Goal: Task Accomplishment & Management: Complete application form

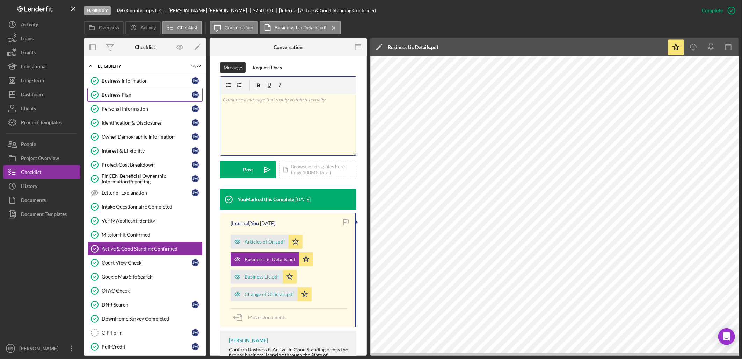
drag, startPoint x: 245, startPoint y: 114, endPoint x: 168, endPoint y: 99, distance: 78.8
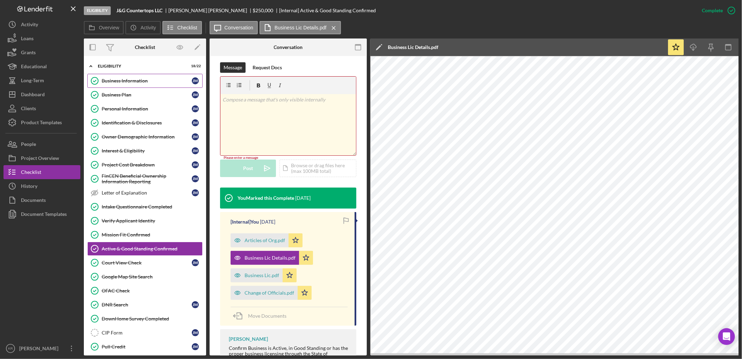
click at [140, 85] on link "Business Information Business Information [PERSON_NAME]" at bounding box center [144, 81] width 115 height 14
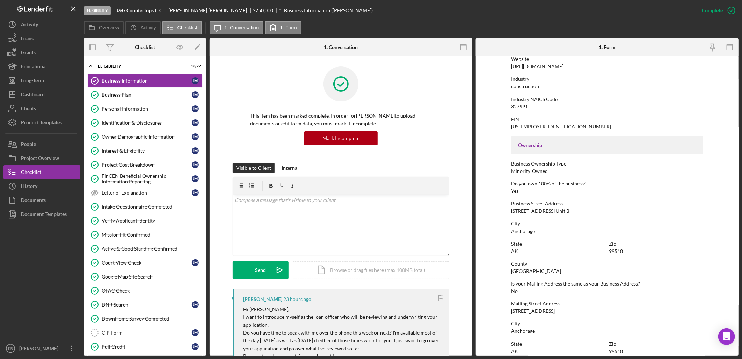
scroll to position [155, 0]
click at [142, 106] on div "Personal Information" at bounding box center [147, 109] width 90 height 6
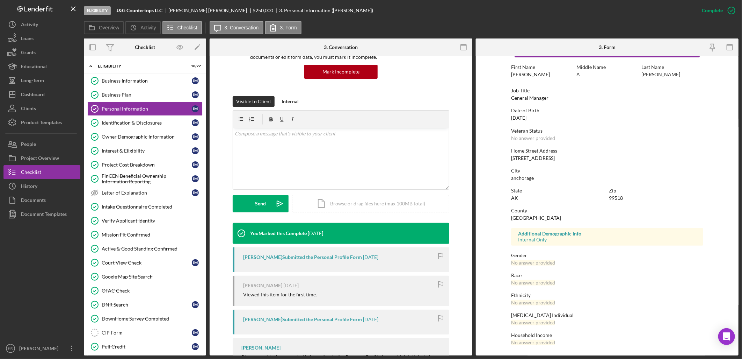
scroll to position [98, 0]
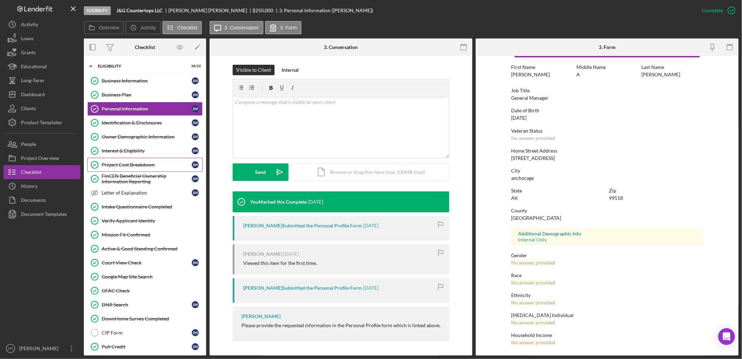
click at [130, 163] on div "Project Cost Breakdown" at bounding box center [147, 165] width 90 height 6
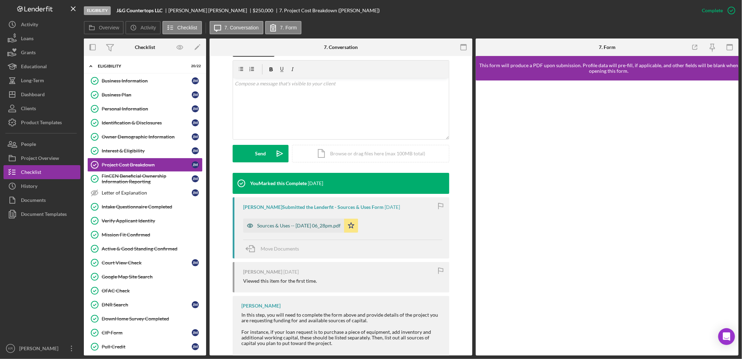
click at [279, 226] on div "Sources & Uses -- 2025-08-14 06_28pm.pdf" at bounding box center [299, 226] width 84 height 6
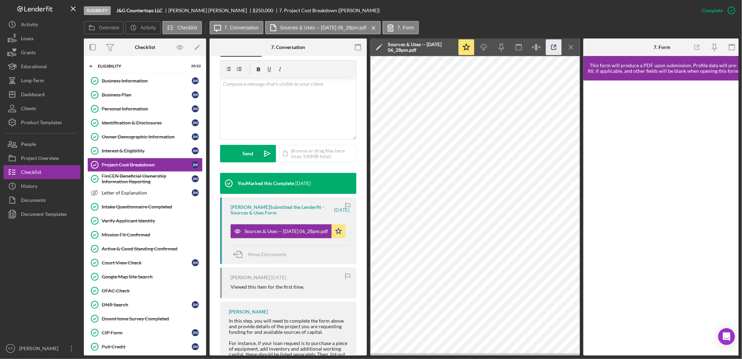
click at [549, 49] on icon "button" at bounding box center [554, 47] width 16 height 16
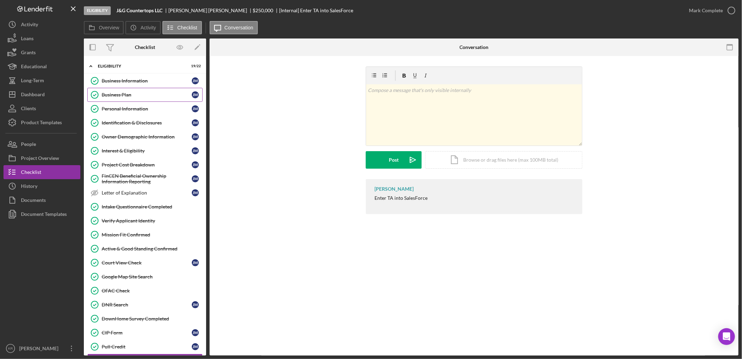
click at [139, 91] on link "Business Plan Business Plan [PERSON_NAME]" at bounding box center [144, 95] width 115 height 14
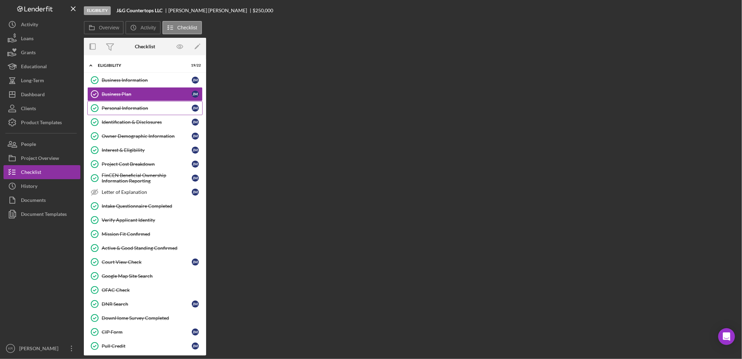
click at [132, 109] on div "Personal Information" at bounding box center [147, 108] width 90 height 6
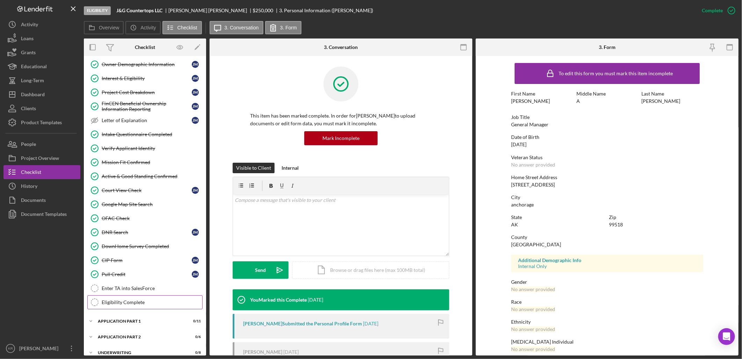
scroll to position [129, 0]
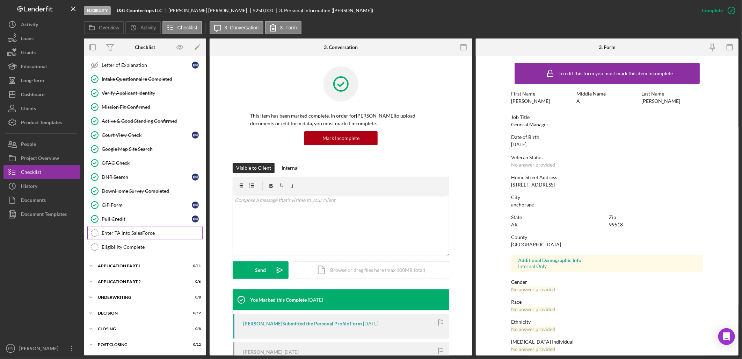
click at [144, 233] on div "Enter TA into SalesForce" at bounding box center [152, 233] width 101 height 6
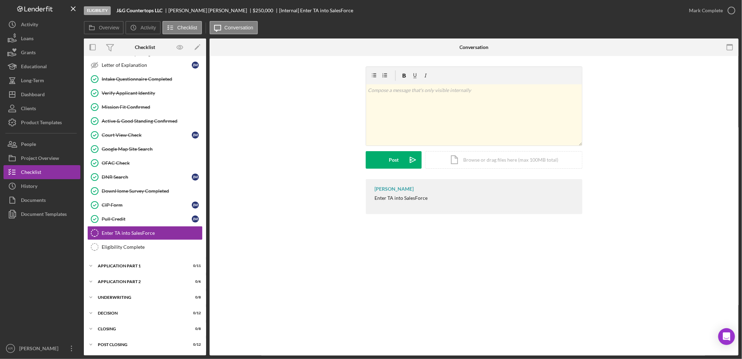
click at [711, 3] on div "Mark Complete" at bounding box center [710, 10] width 57 height 21
click at [704, 13] on div "Mark Complete" at bounding box center [706, 10] width 34 height 14
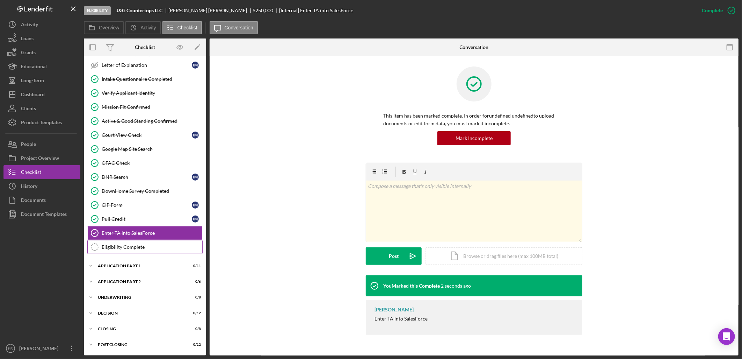
click at [124, 252] on link "Eligibility Complete Eligibility Complete" at bounding box center [144, 247] width 115 height 14
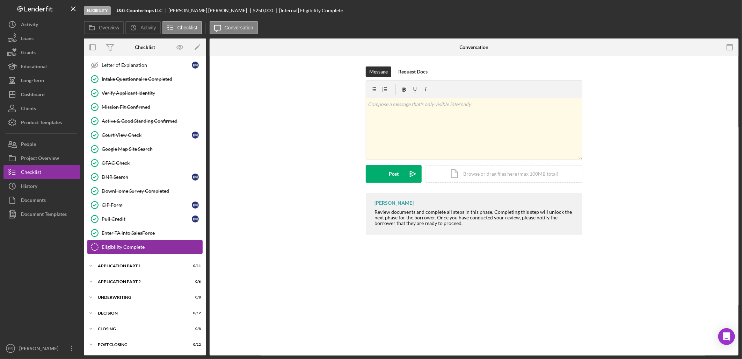
scroll to position [129, 0]
click at [140, 267] on div "Application Part 1" at bounding box center [148, 265] width 100 height 4
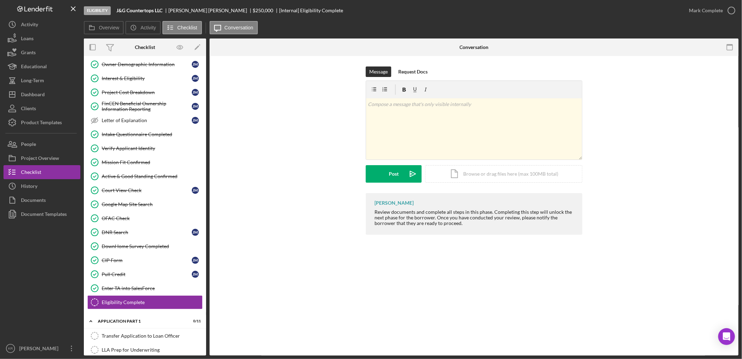
scroll to position [12, 0]
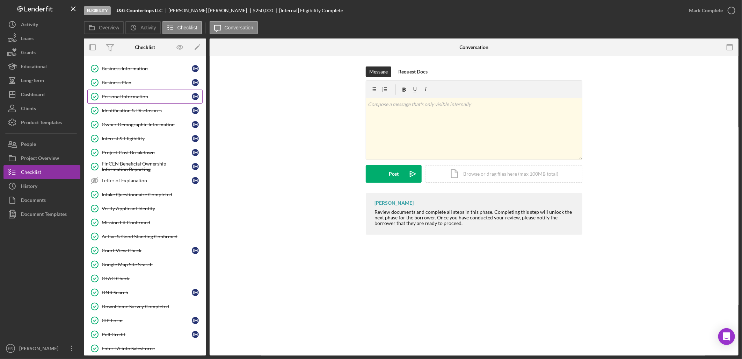
click at [131, 102] on link "Personal Information Personal Information [PERSON_NAME]" at bounding box center [144, 96] width 115 height 14
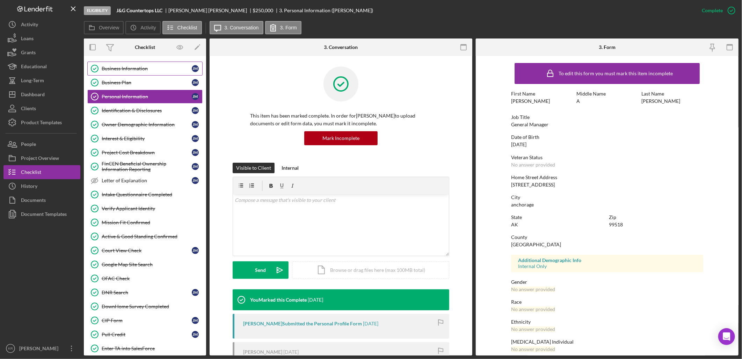
click at [148, 68] on div "Business Information" at bounding box center [147, 69] width 90 height 6
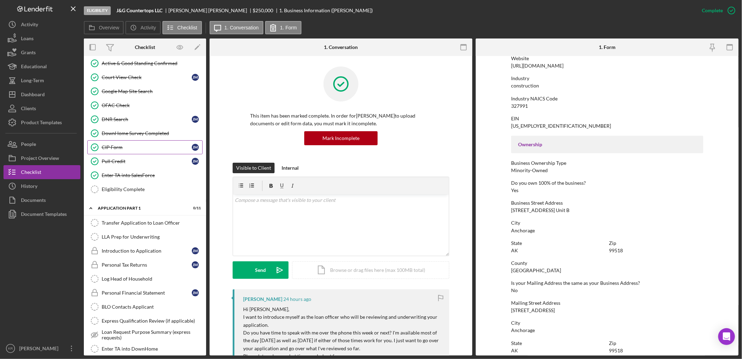
scroll to position [245, 0]
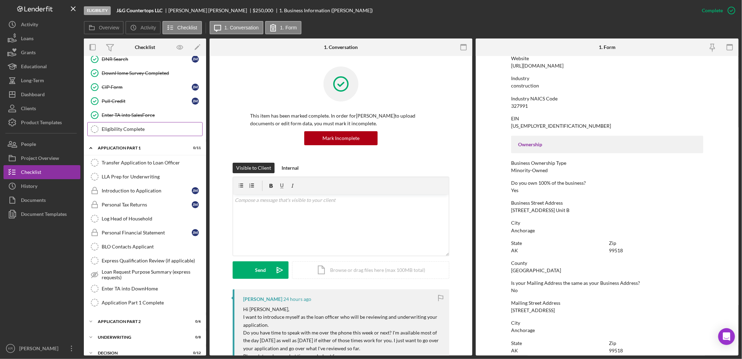
click at [121, 134] on link "Eligibility Complete Eligibility Complete" at bounding box center [144, 129] width 115 height 14
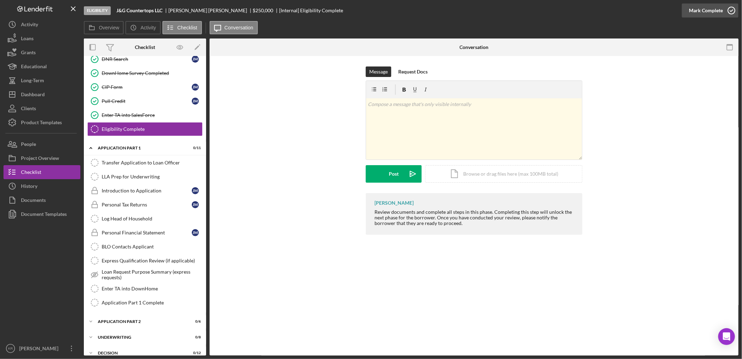
click at [699, 9] on div "Mark Complete" at bounding box center [706, 10] width 34 height 14
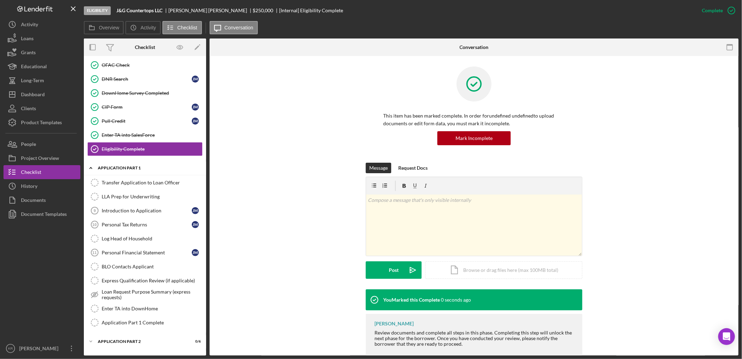
scroll to position [207, 0]
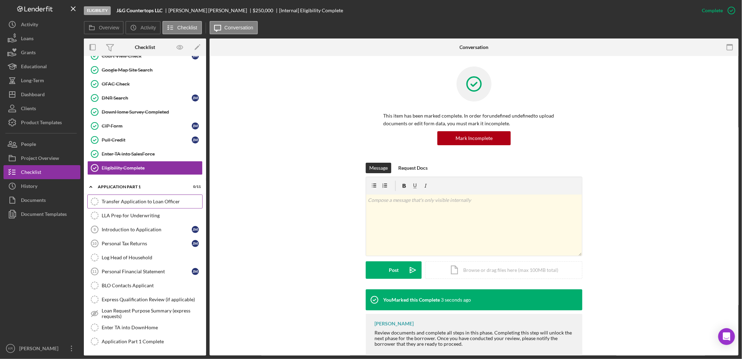
click at [135, 208] on link "Transfer Application to Loan Officer Transfer Application to Loan Officer" at bounding box center [144, 201] width 115 height 14
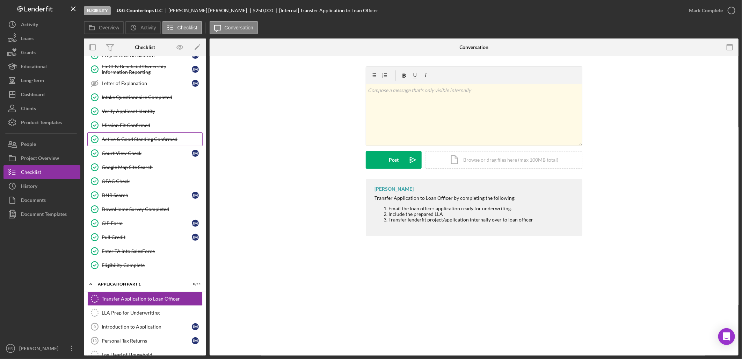
scroll to position [90, 0]
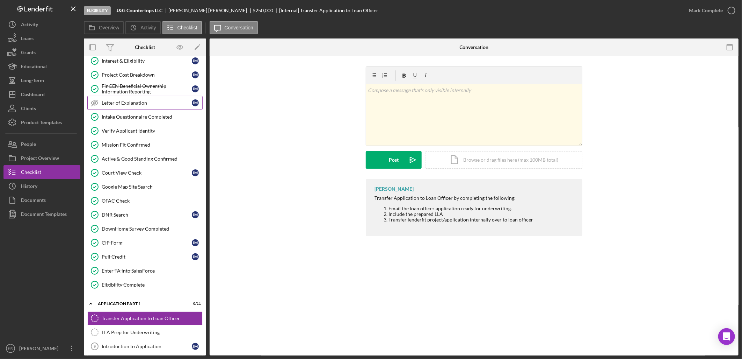
click at [136, 104] on div "Letter of Explanation" at bounding box center [147, 103] width 90 height 6
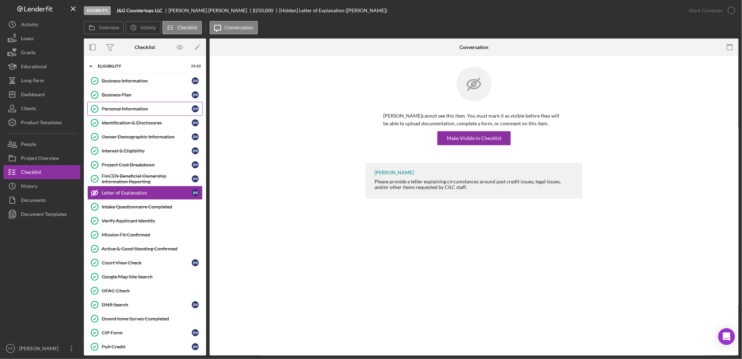
click at [135, 109] on div "Personal Information" at bounding box center [147, 109] width 90 height 6
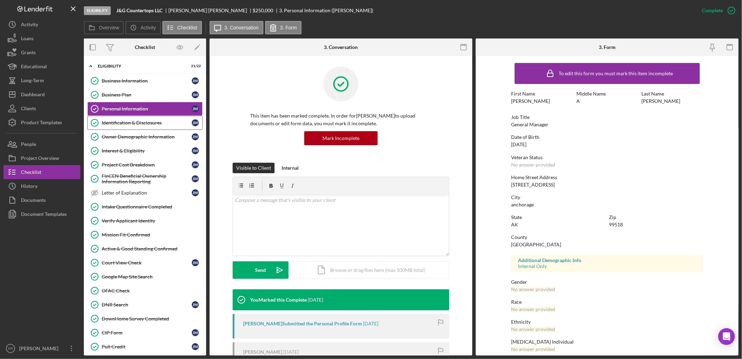
click at [135, 120] on link "Identification & Disclosures Identification & Disclosures [PERSON_NAME]" at bounding box center [144, 123] width 115 height 14
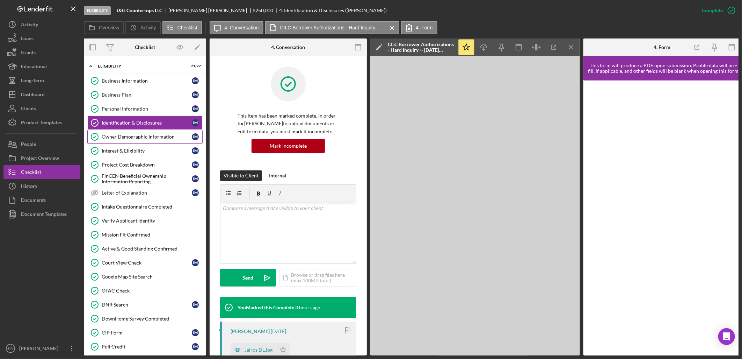
click at [135, 138] on div "Owner Demographic Information" at bounding box center [147, 137] width 90 height 6
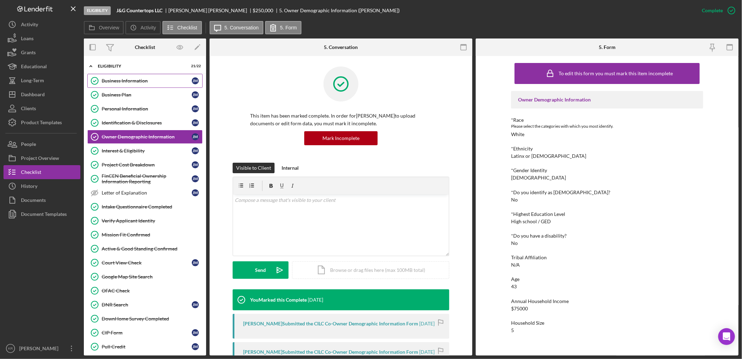
click at [130, 79] on div "Business Information" at bounding box center [147, 81] width 90 height 6
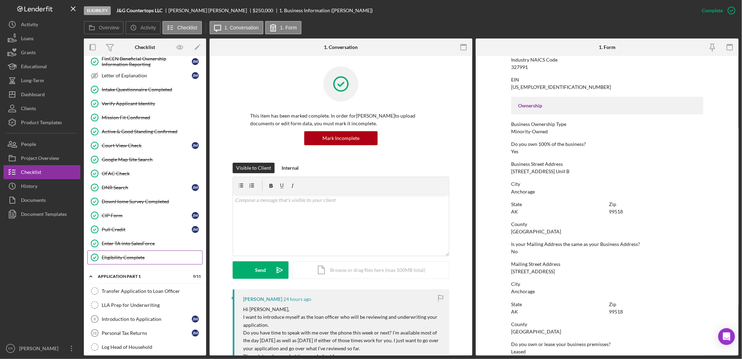
scroll to position [116, 0]
click at [146, 128] on link "Active & Good Standing Confirmed Active & Good Standing Confirmed" at bounding box center [144, 132] width 115 height 14
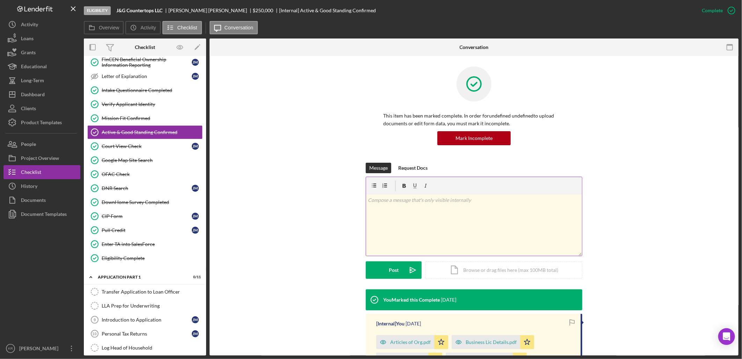
scroll to position [108, 0]
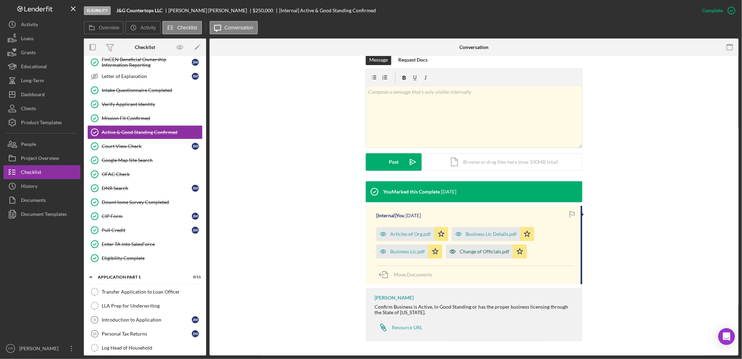
click at [458, 248] on icon "button" at bounding box center [453, 251] width 14 height 14
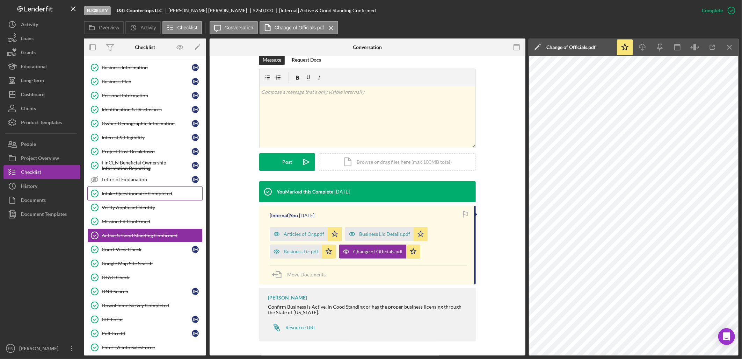
scroll to position [0, 0]
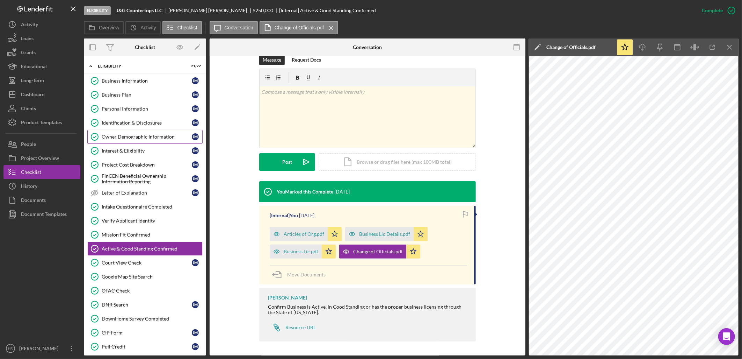
drag, startPoint x: 149, startPoint y: 133, endPoint x: 146, endPoint y: 137, distance: 5.5
click at [149, 133] on link "Owner Demographic Information Owner Demographic Information [PERSON_NAME]" at bounding box center [144, 137] width 115 height 14
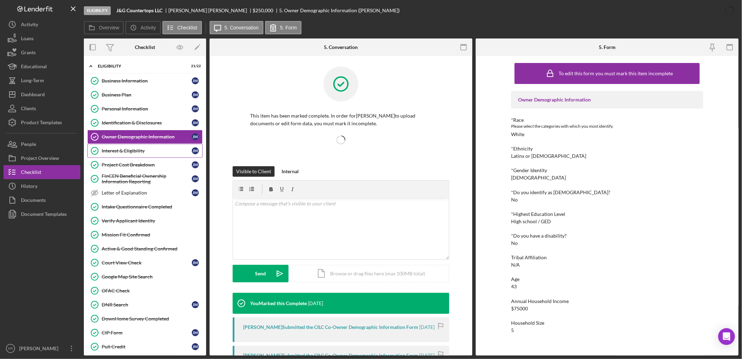
click at [131, 152] on div "Interest & Eligibility" at bounding box center [147, 151] width 90 height 6
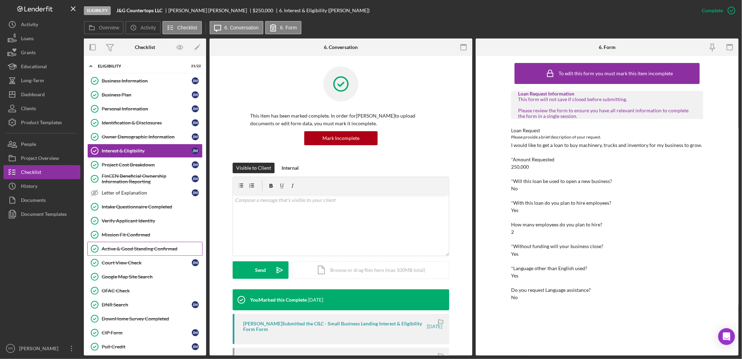
click at [143, 245] on link "Active & Good Standing Confirmed Active & Good Standing Confirmed" at bounding box center [144, 248] width 115 height 14
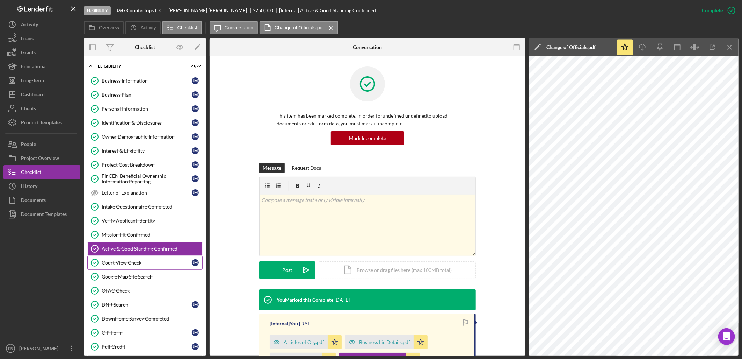
click at [140, 266] on link "Court View Check Court View Check [PERSON_NAME]" at bounding box center [144, 262] width 115 height 14
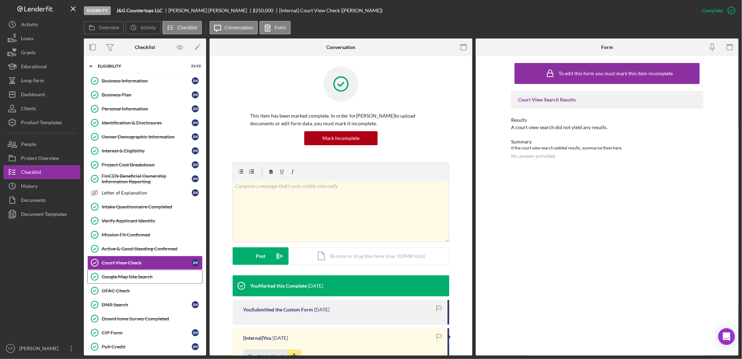
click at [139, 283] on link "Google Map Site Search Google Map Site Search" at bounding box center [144, 276] width 115 height 14
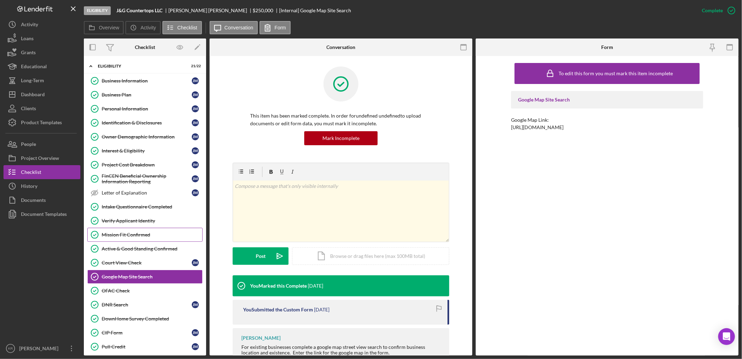
click at [139, 236] on div "Mission Fit Confirmed" at bounding box center [152, 235] width 101 height 6
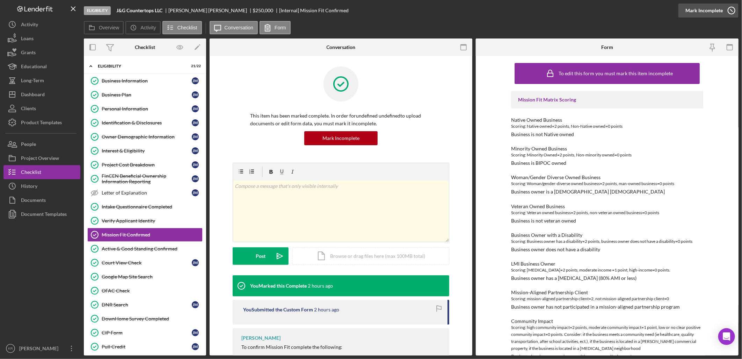
click at [723, 8] on icon "button" at bounding box center [731, 10] width 17 height 17
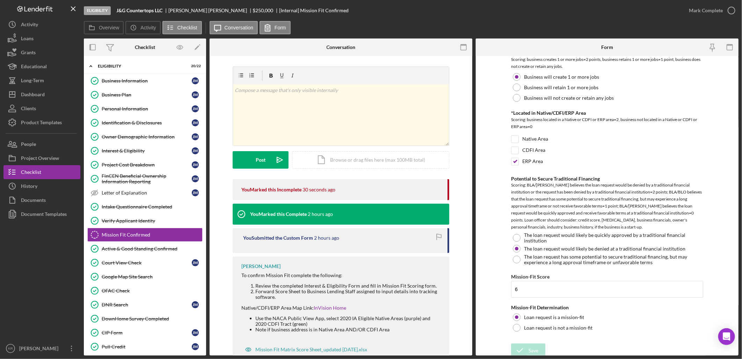
scroll to position [473, 0]
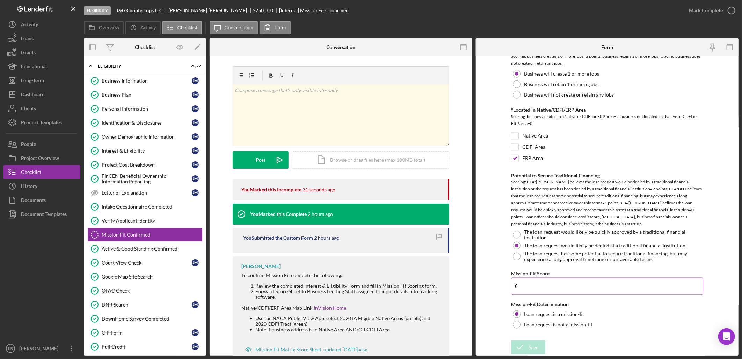
click at [542, 293] on input "6" at bounding box center [607, 285] width 192 height 17
click at [542, 289] on input "6" at bounding box center [607, 285] width 192 height 17
type input "8"
click at [518, 345] on icon "submit" at bounding box center [519, 346] width 17 height 17
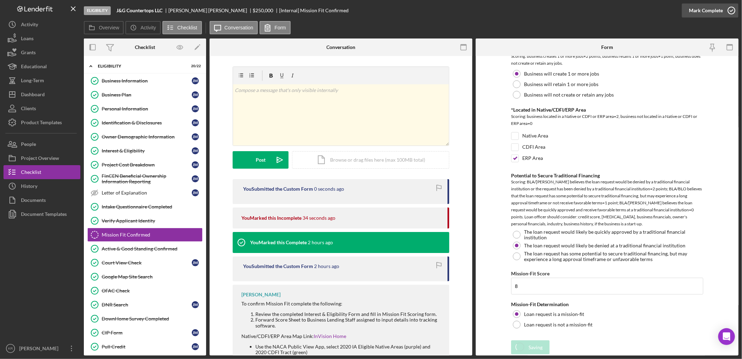
click at [718, 5] on div "Mark Complete" at bounding box center [706, 10] width 34 height 14
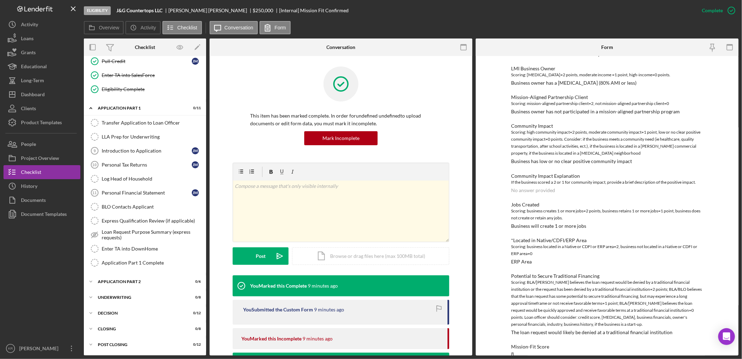
scroll to position [228, 0]
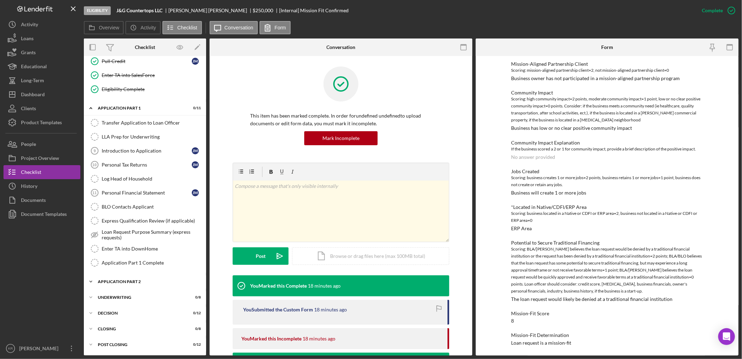
click at [109, 280] on div "Application Part 2" at bounding box center [148, 281] width 100 height 4
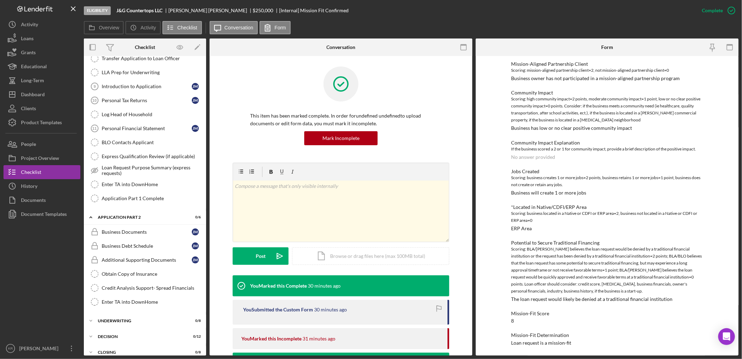
scroll to position [375, 0]
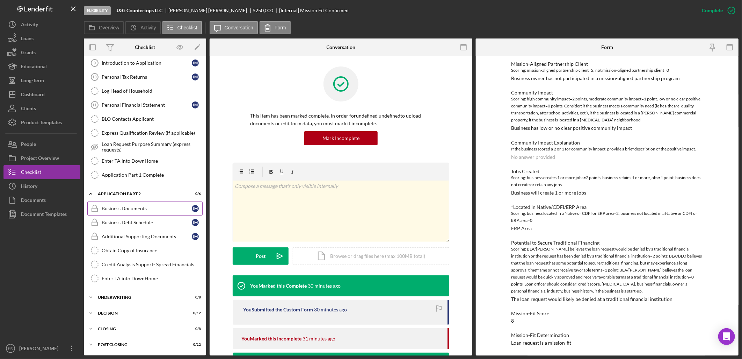
click at [184, 205] on div "Business Documents" at bounding box center [147, 208] width 90 height 6
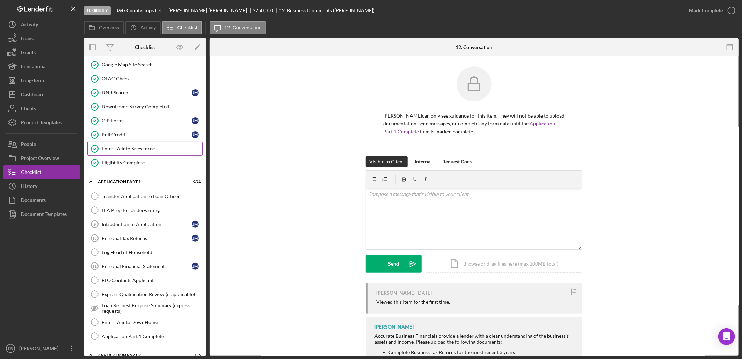
scroll to position [272, 0]
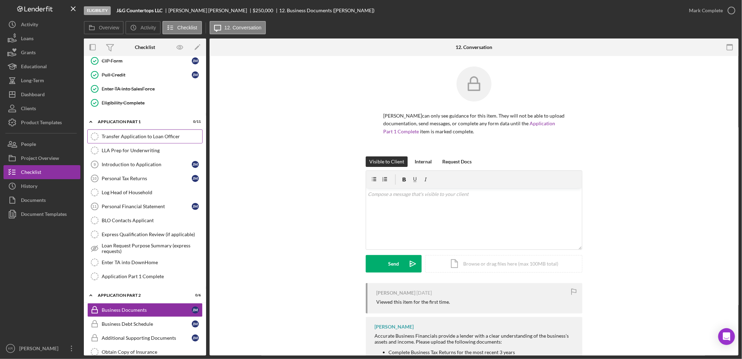
click at [139, 142] on link "Transfer Application to Loan Officer Transfer Application to Loan Officer" at bounding box center [144, 136] width 115 height 14
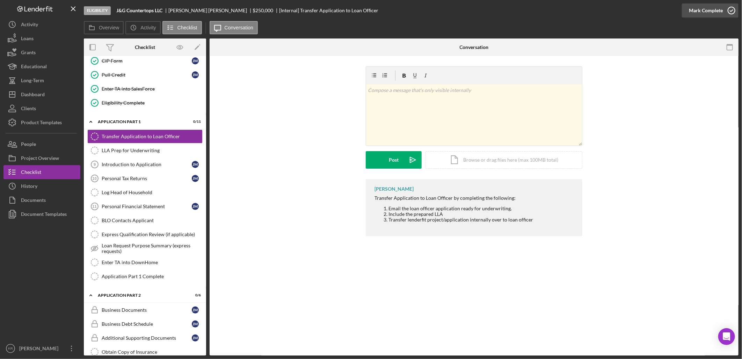
click at [721, 13] on div "Mark Complete" at bounding box center [706, 10] width 34 height 14
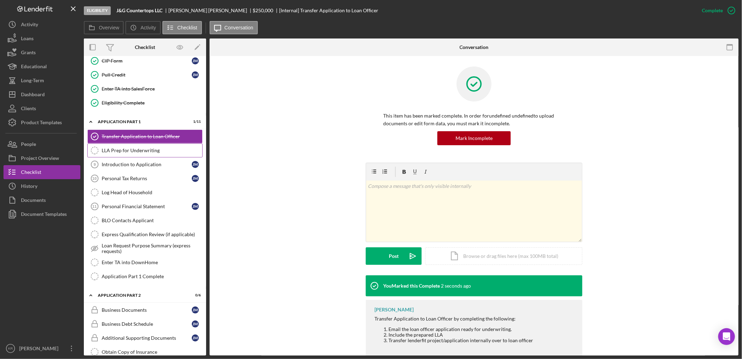
click at [131, 155] on link "LLA Prep for Underwriting LLA Prep for Underwriting" at bounding box center [144, 150] width 115 height 14
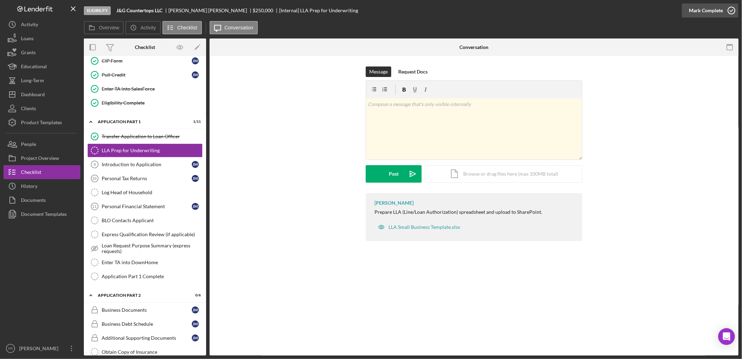
click at [717, 12] on div "Mark Complete" at bounding box center [706, 10] width 34 height 14
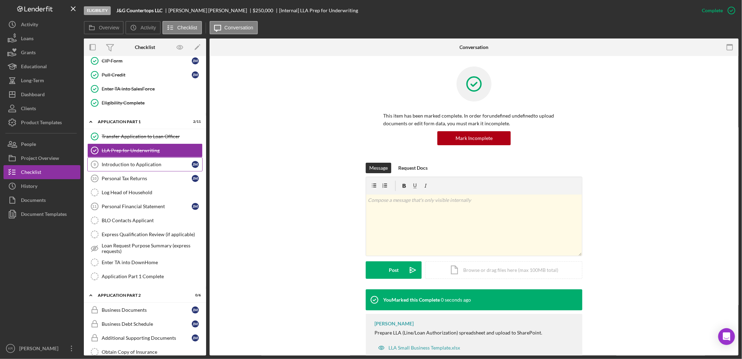
click at [140, 167] on div "Introduction to Application" at bounding box center [147, 164] width 90 height 6
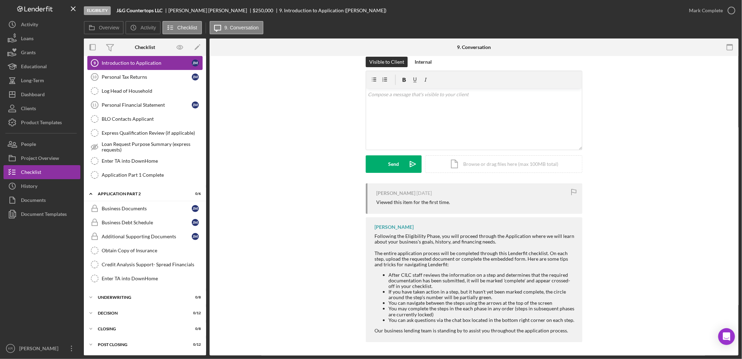
scroll to position [375, 0]
click at [21, 156] on div "Project Overview" at bounding box center [40, 159] width 38 height 16
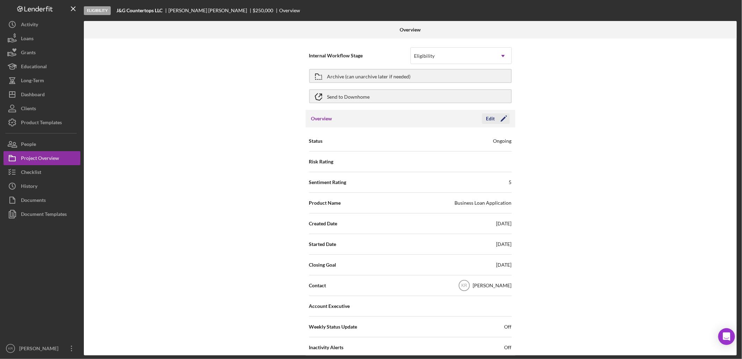
click at [498, 121] on icon "Icon/Edit" at bounding box center [503, 118] width 17 height 17
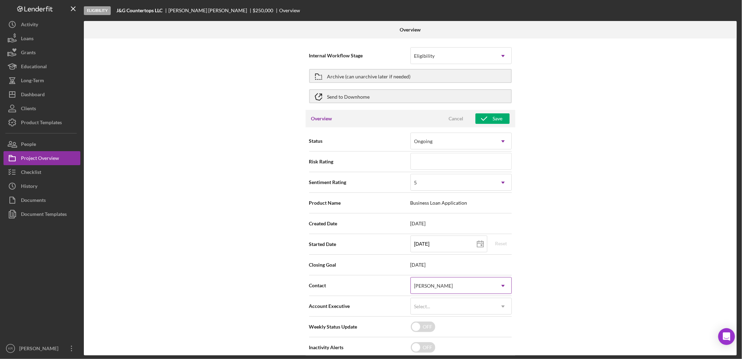
drag, startPoint x: 463, startPoint y: 292, endPoint x: 466, endPoint y: 286, distance: 7.2
click at [464, 289] on div "[PERSON_NAME]" at bounding box center [453, 285] width 84 height 16
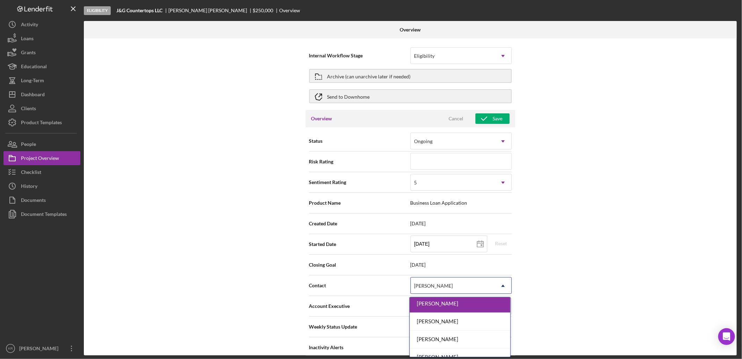
scroll to position [83, 0]
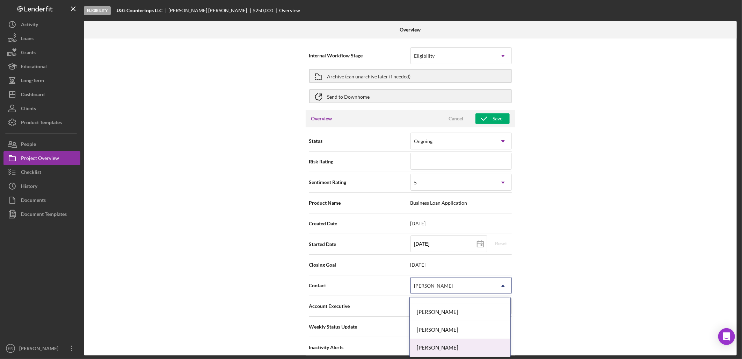
click at [446, 343] on div "[PERSON_NAME]" at bounding box center [460, 348] width 101 height 18
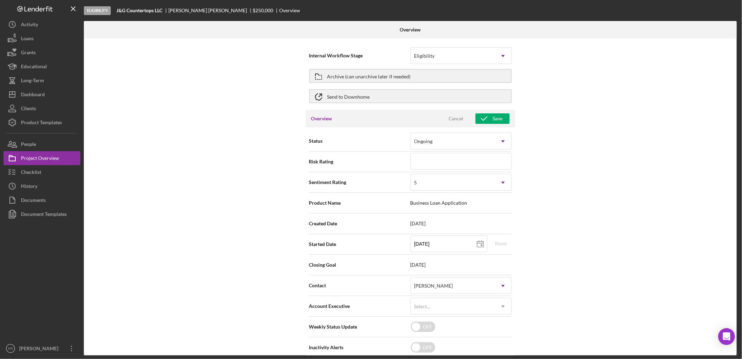
click at [585, 246] on div "Internal Workflow Stage Eligibility Icon/Dropdown Arrow Archive (can unarchive …" at bounding box center [410, 196] width 653 height 317
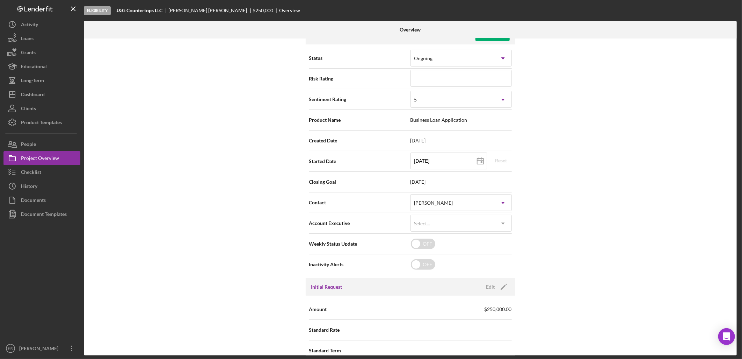
scroll to position [0, 0]
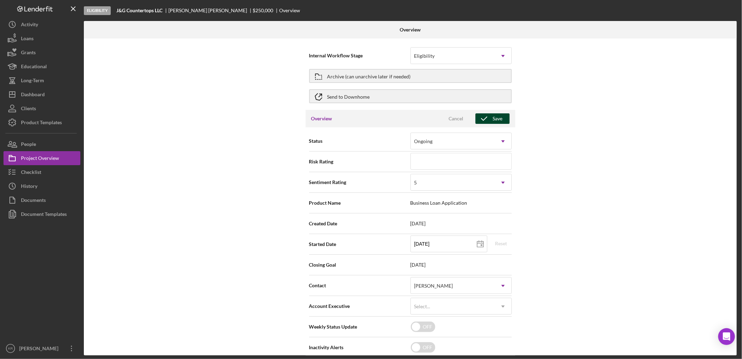
click at [489, 116] on icon "button" at bounding box center [484, 118] width 17 height 17
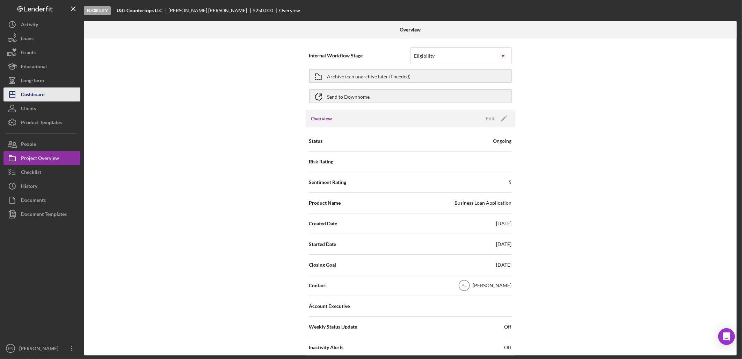
click at [61, 97] on button "Icon/Dashboard Dashboard" at bounding box center [41, 94] width 77 height 14
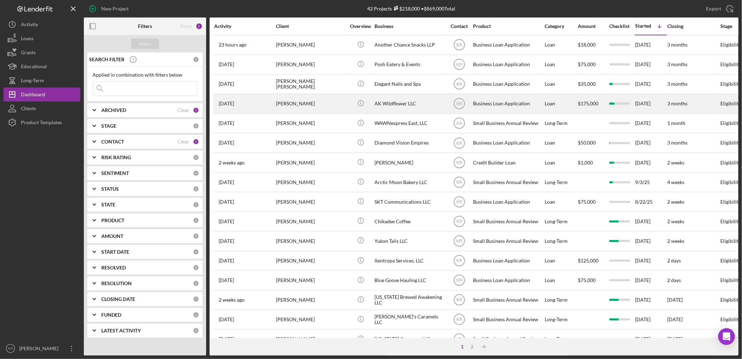
click at [297, 103] on div "[PERSON_NAME]" at bounding box center [311, 103] width 70 height 19
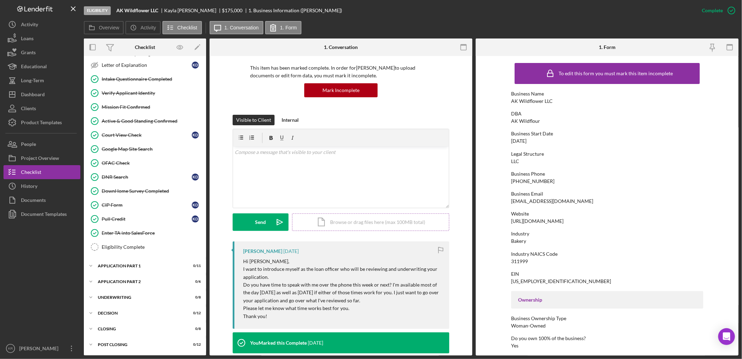
scroll to position [155, 0]
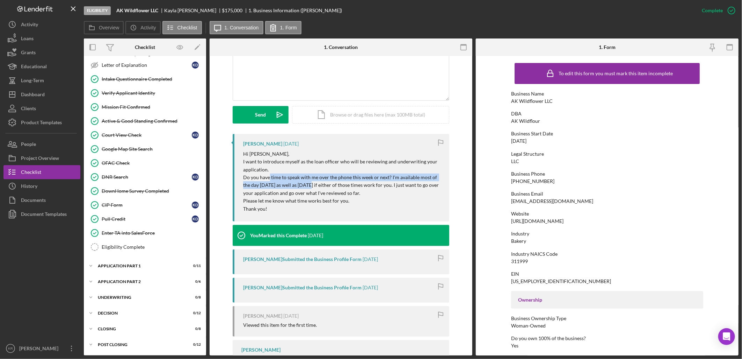
drag, startPoint x: 268, startPoint y: 180, endPoint x: 304, endPoint y: 181, distance: 36.4
click at [304, 181] on p "Do you have time to speak with me over the phone this week or next? I'm availab…" at bounding box center [342, 184] width 199 height 23
click at [400, 211] on p "Thank you!" at bounding box center [342, 209] width 199 height 8
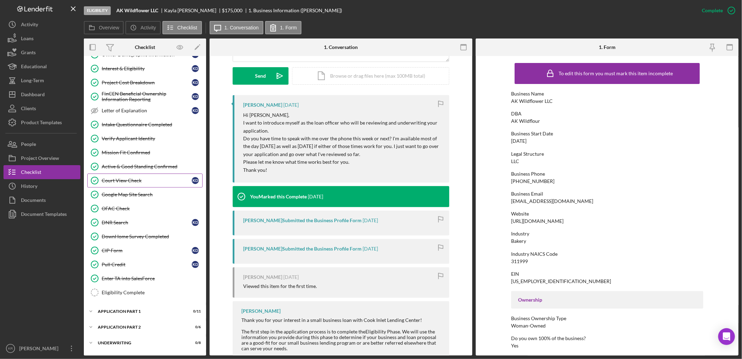
scroll to position [12, 0]
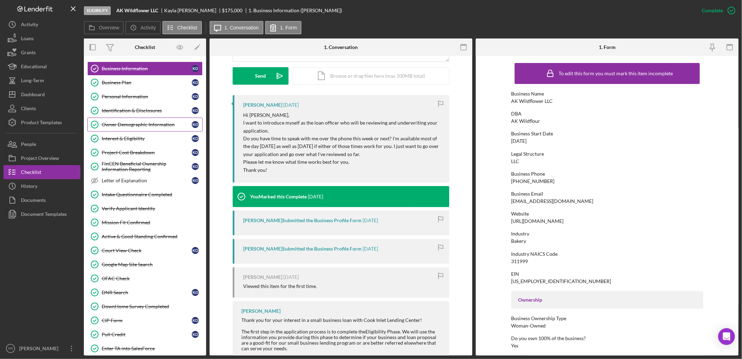
click at [136, 120] on link "Owner Demographic Information Owner Demographic Information K D" at bounding box center [144, 124] width 115 height 14
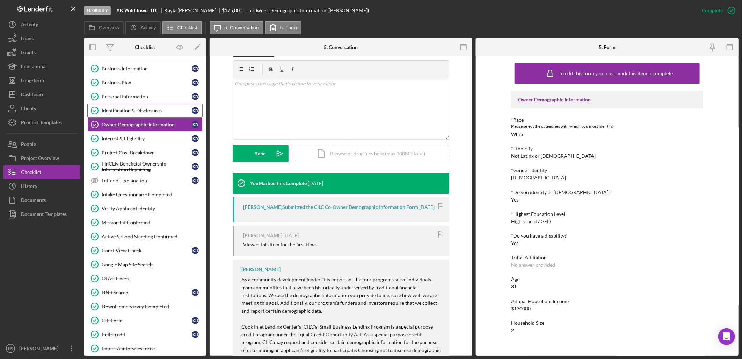
scroll to position [113, 0]
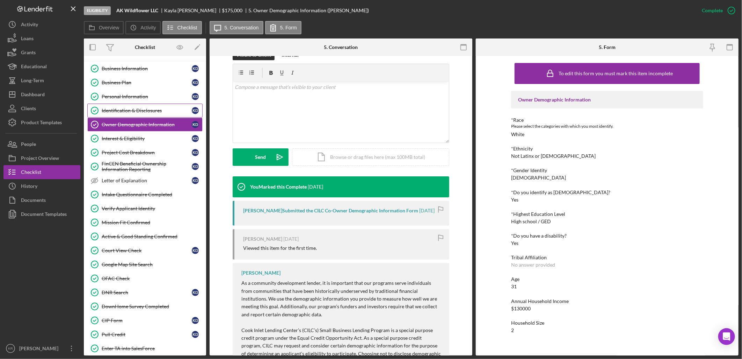
click at [135, 109] on div "Identification & Disclosures" at bounding box center [147, 111] width 90 height 6
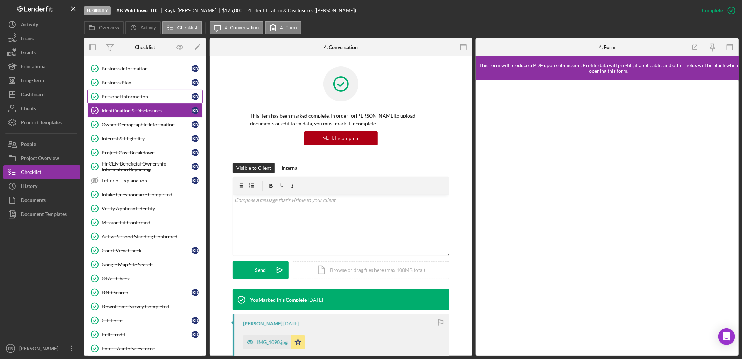
click at [140, 94] on div "Personal Information" at bounding box center [147, 97] width 90 height 6
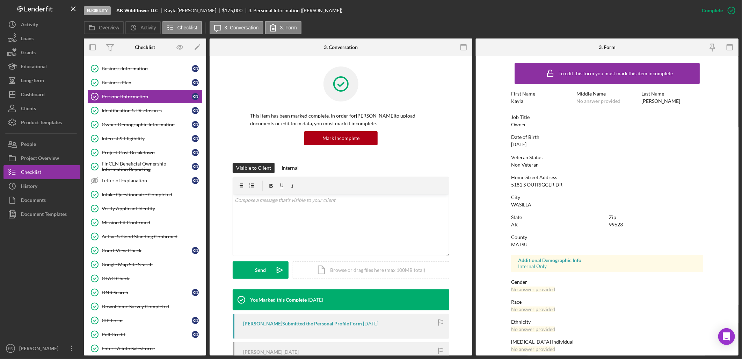
scroll to position [98, 0]
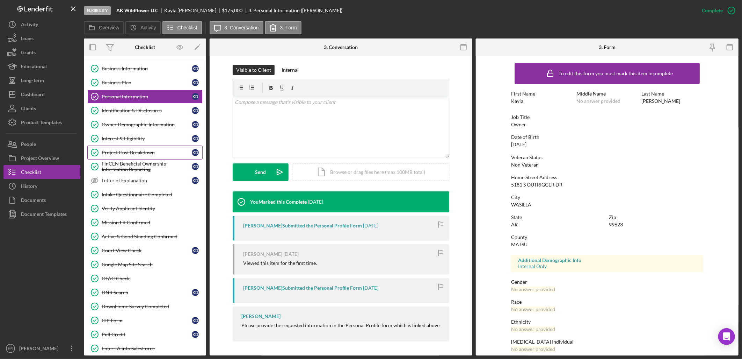
click at [125, 152] on div "Project Cost Breakdown" at bounding box center [147, 153] width 90 height 6
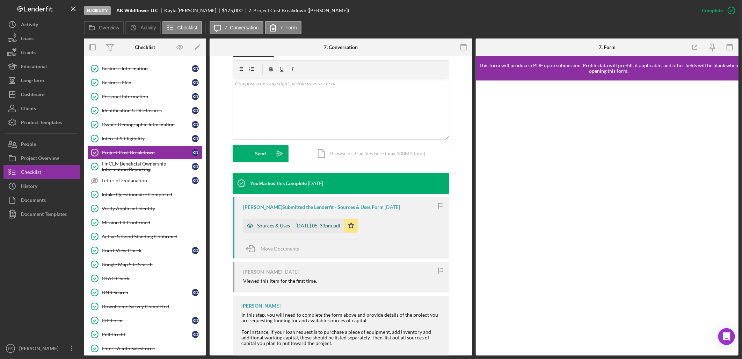
click at [292, 226] on div "Sources & Uses -- [DATE] 05_33pm.pdf" at bounding box center [299, 226] width 84 height 6
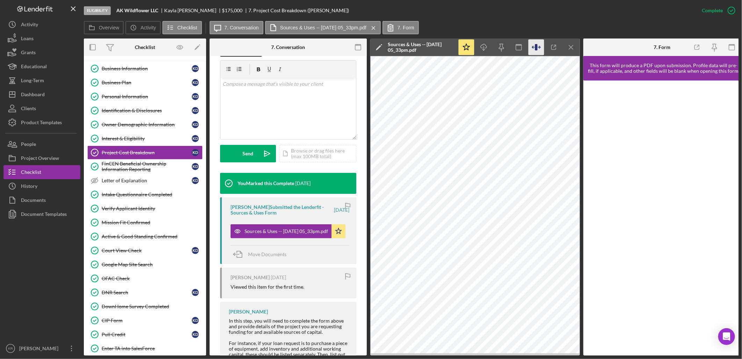
click at [539, 48] on icon "button" at bounding box center [537, 47] width 16 height 16
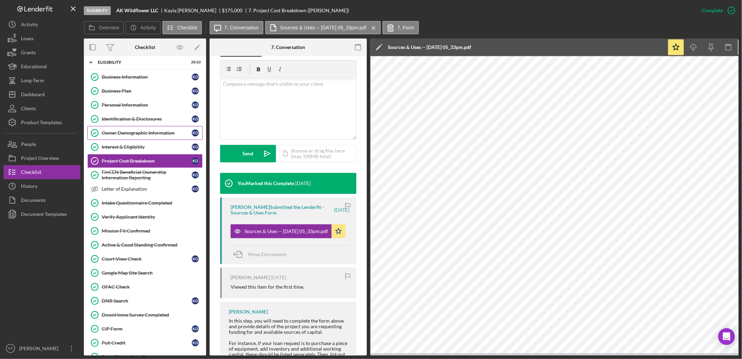
scroll to position [0, 0]
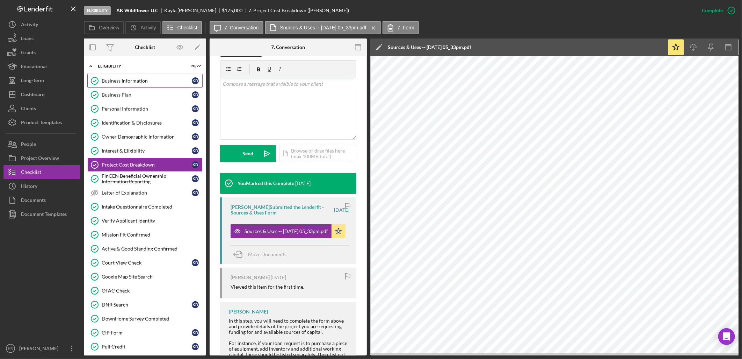
click at [138, 82] on div "Business Information" at bounding box center [147, 81] width 90 height 6
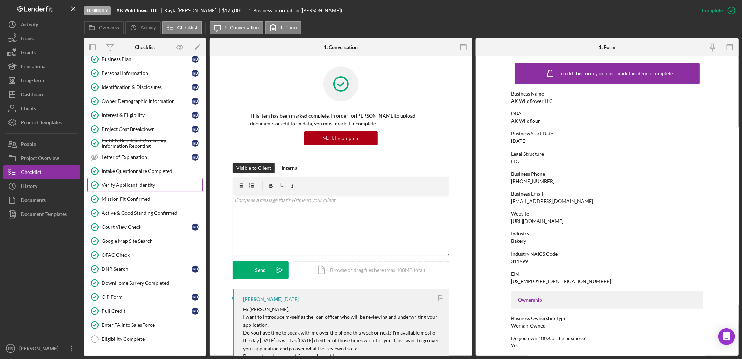
scroll to position [78, 0]
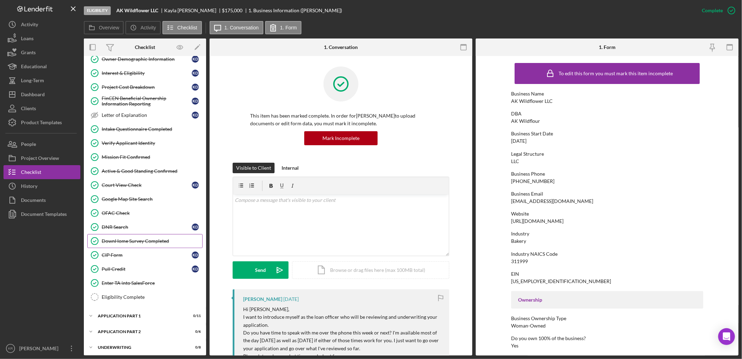
click at [137, 244] on div "DownHome Survey Completed" at bounding box center [152, 241] width 101 height 6
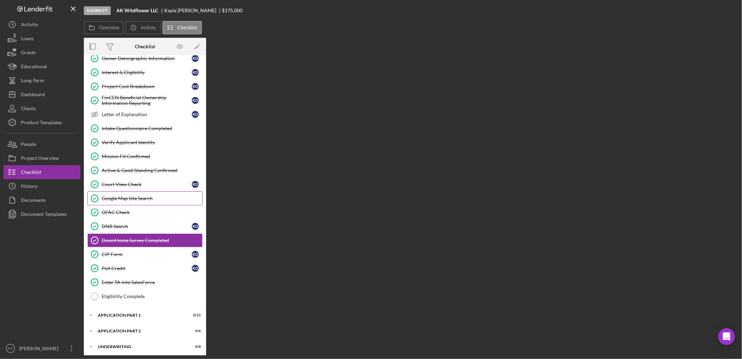
click at [127, 191] on link "Court View Check Court View Check K D" at bounding box center [144, 184] width 115 height 14
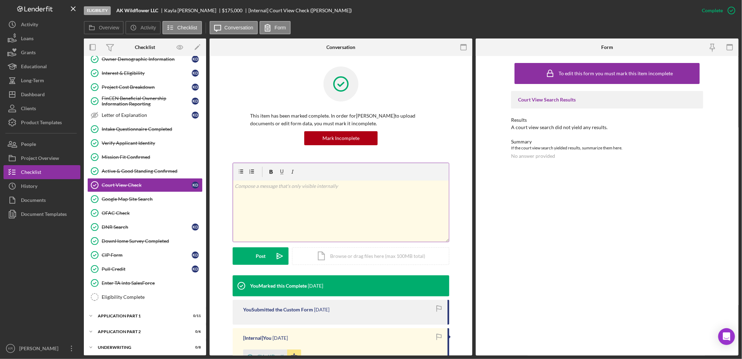
scroll to position [99, 0]
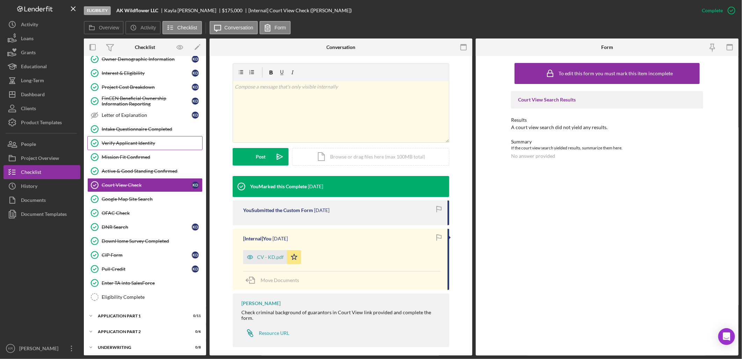
click at [96, 139] on icon "Verify Applicant Identity" at bounding box center [94, 142] width 17 height 17
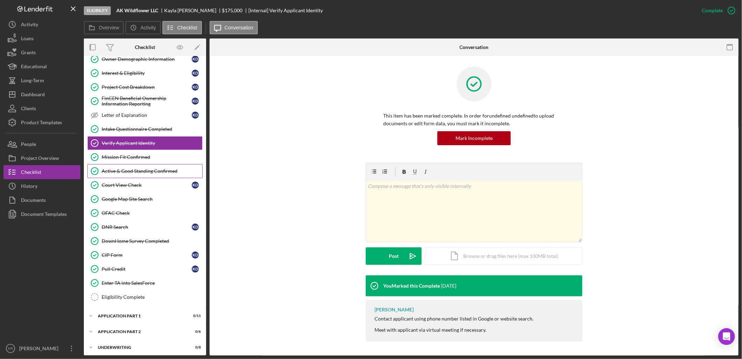
click at [140, 175] on link "Active & Good Standing Confirmed Active & Good Standing Confirmed" at bounding box center [144, 171] width 115 height 14
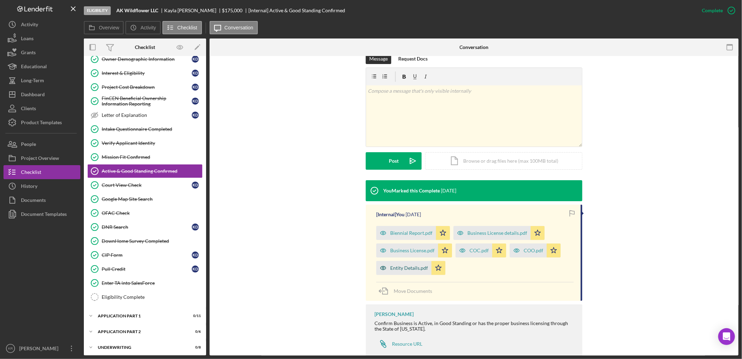
scroll to position [116, 0]
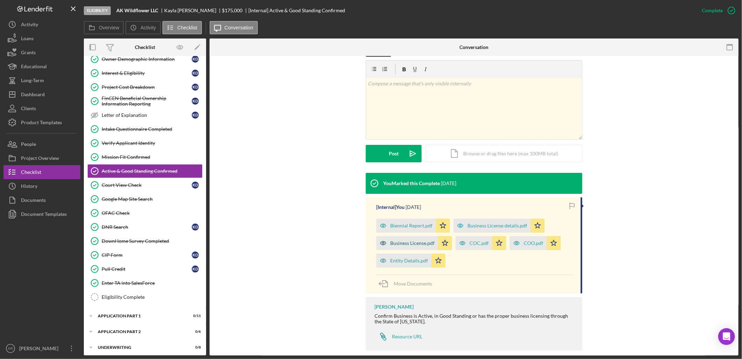
click at [411, 244] on div "Business License.pdf" at bounding box center [412, 243] width 44 height 6
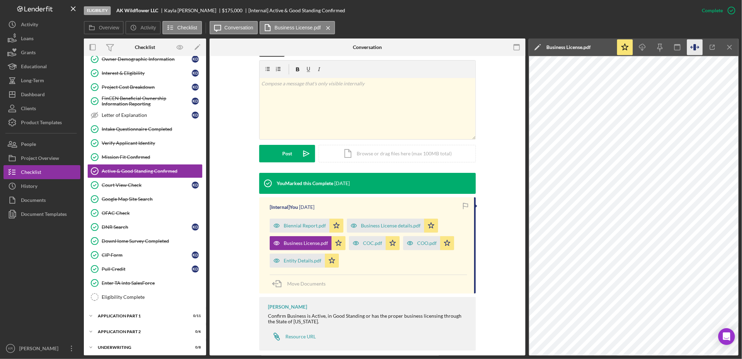
click at [695, 49] on icon "button" at bounding box center [695, 47] width 2 height 6
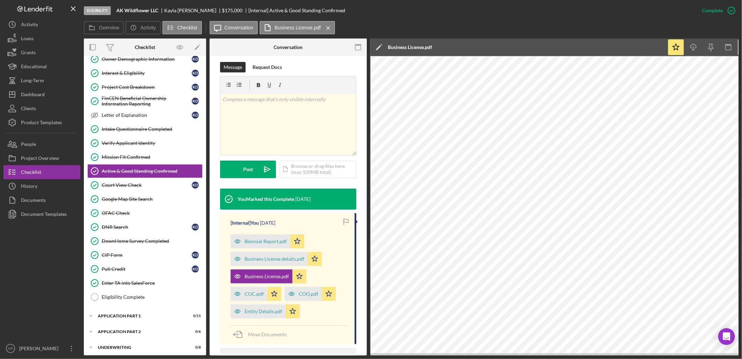
scroll to position [124, 0]
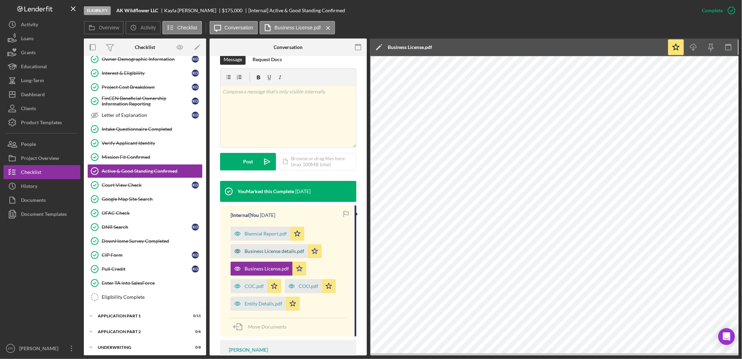
click at [260, 248] on div "Business License details.pdf" at bounding box center [275, 251] width 60 height 6
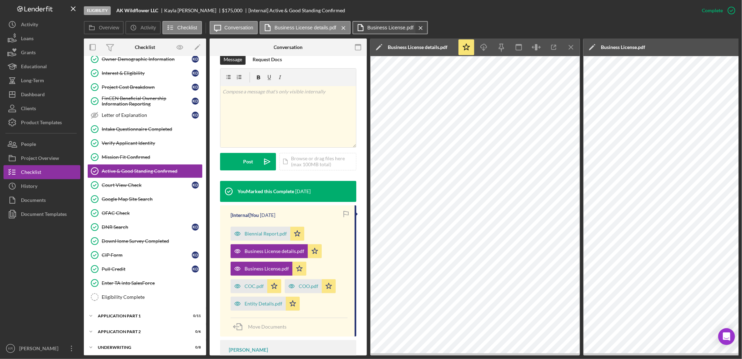
click at [420, 26] on icon "Icon/Menu Close" at bounding box center [421, 27] width 12 height 17
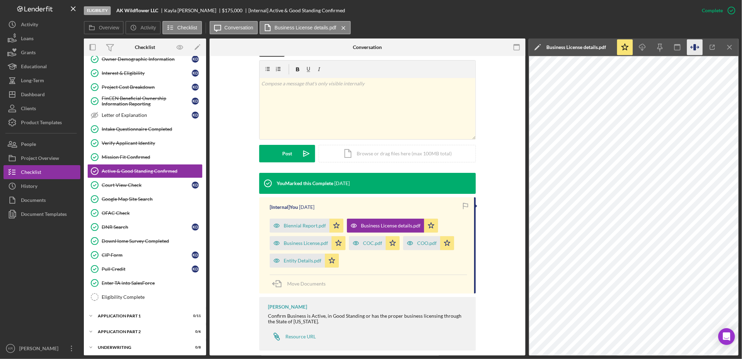
click at [691, 49] on icon "button" at bounding box center [695, 47] width 16 height 16
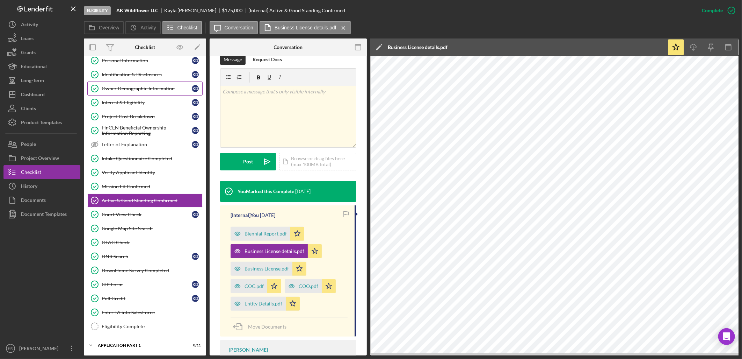
scroll to position [0, 0]
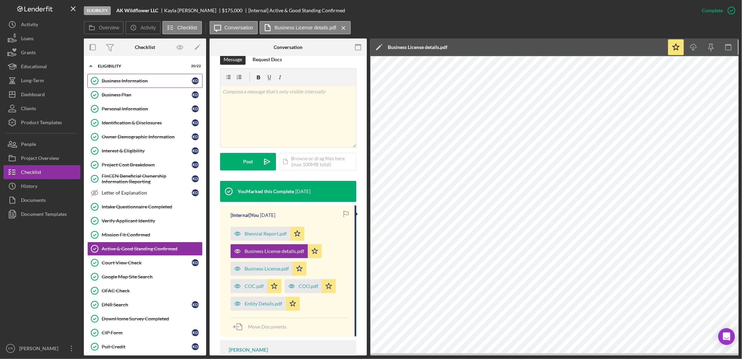
click at [137, 79] on div "Business Information" at bounding box center [147, 81] width 90 height 6
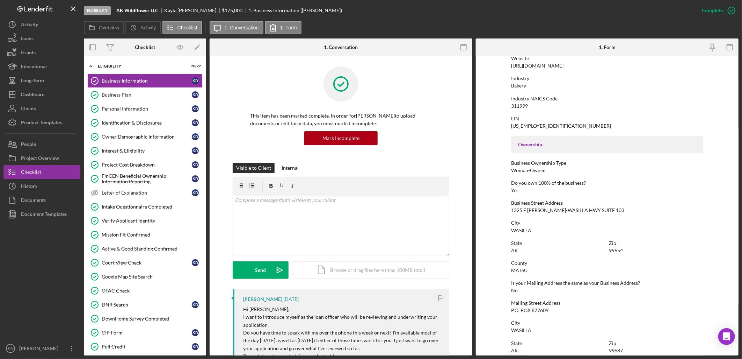
scroll to position [307, 0]
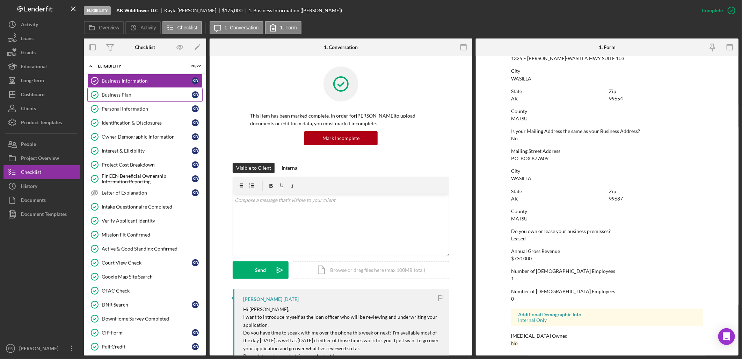
click at [144, 99] on link "Business Plan Business Plan K D" at bounding box center [144, 95] width 115 height 14
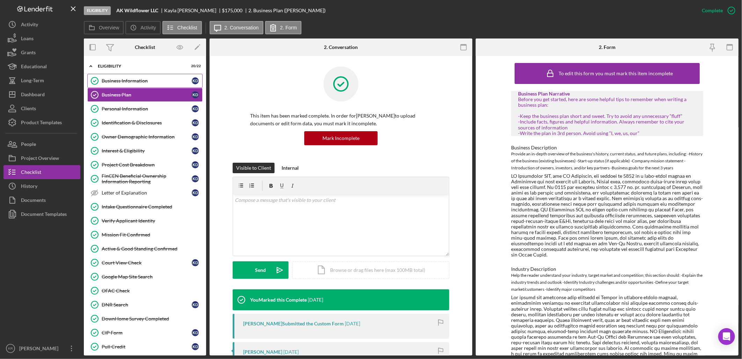
click at [147, 76] on link "Business Information Business Information K D" at bounding box center [144, 81] width 115 height 14
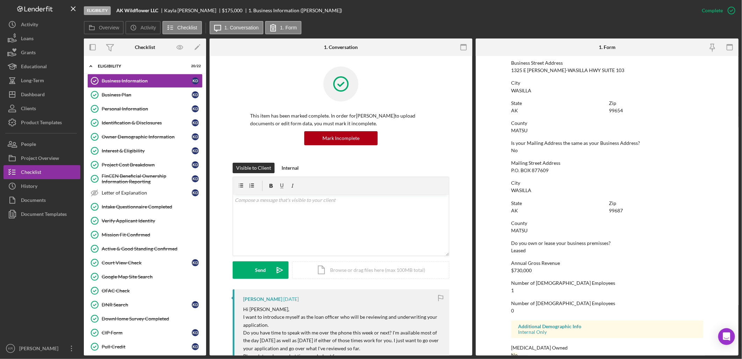
scroll to position [307, 0]
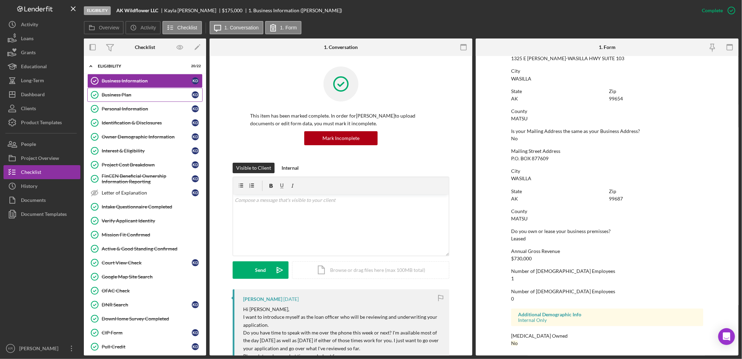
click at [131, 99] on link "Business Plan Business Plan K D" at bounding box center [144, 95] width 115 height 14
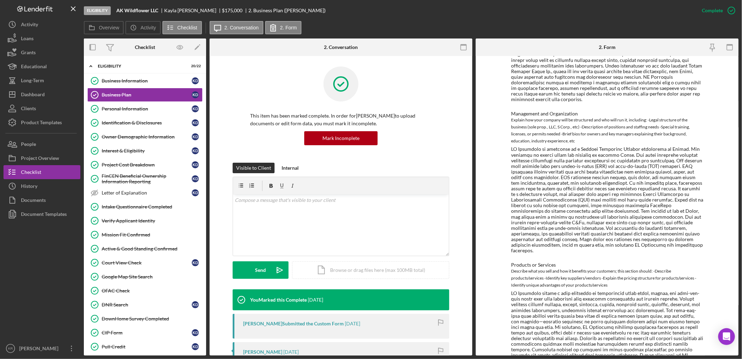
scroll to position [152, 0]
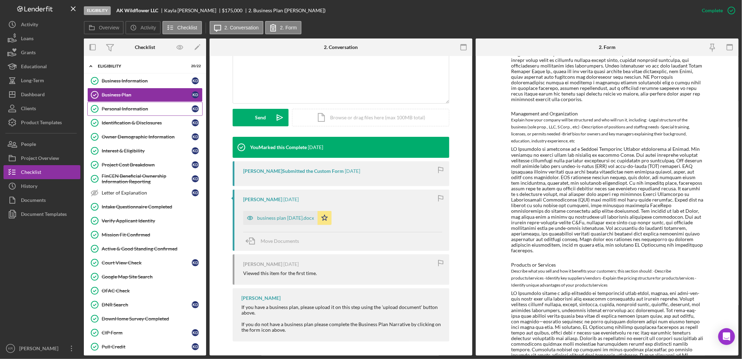
click at [143, 112] on link "Personal Information Personal Information K D" at bounding box center [144, 109] width 115 height 14
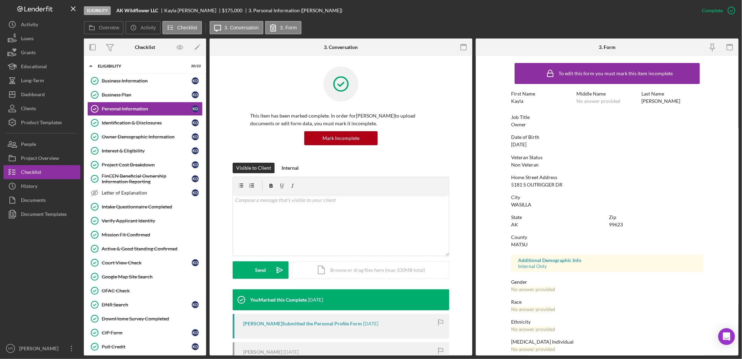
scroll to position [27, 0]
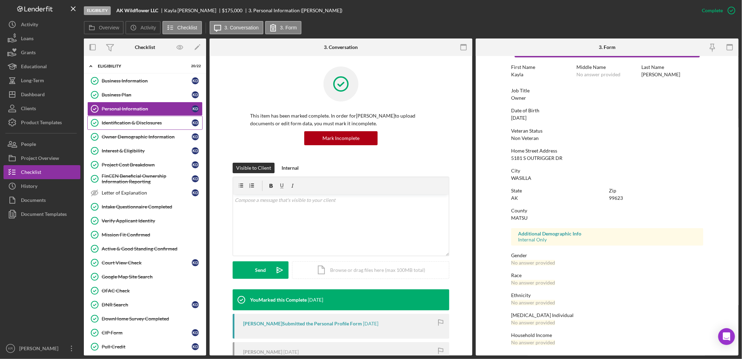
click at [120, 120] on link "Identification & Disclosures Identification & Disclosures K D" at bounding box center [144, 123] width 115 height 14
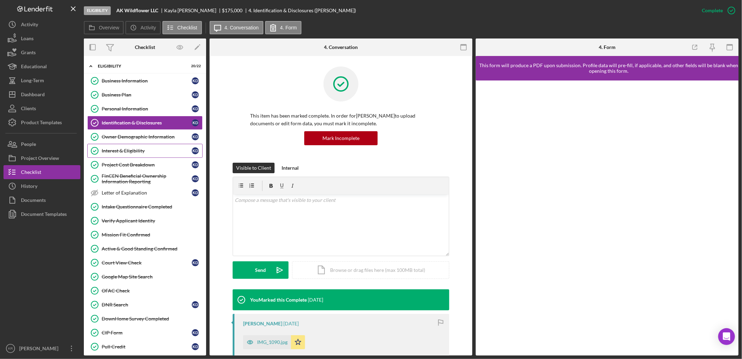
click at [131, 149] on div "Interest & Eligibility" at bounding box center [147, 151] width 90 height 6
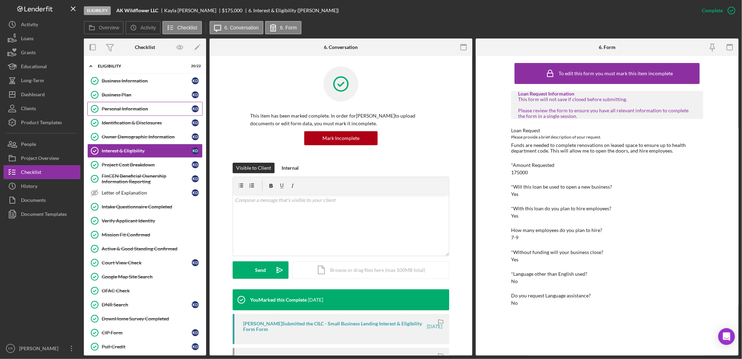
drag, startPoint x: 152, startPoint y: 108, endPoint x: 193, endPoint y: 112, distance: 41.4
click at [152, 108] on div "Personal Information" at bounding box center [147, 109] width 90 height 6
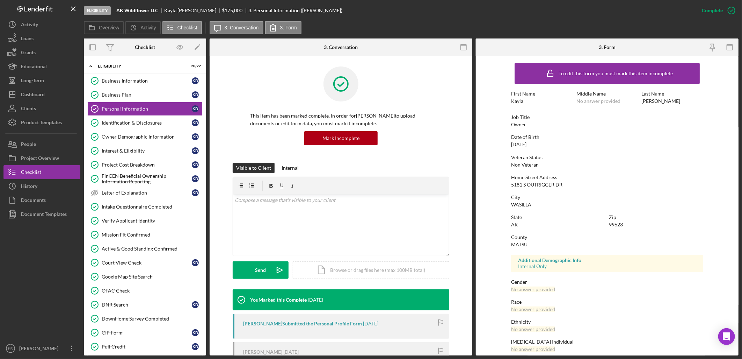
scroll to position [27, 0]
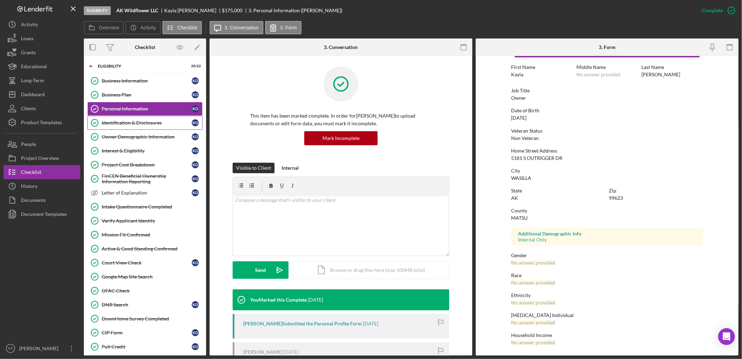
click at [120, 120] on link "Identification & Disclosures Identification & Disclosures K D" at bounding box center [144, 123] width 115 height 14
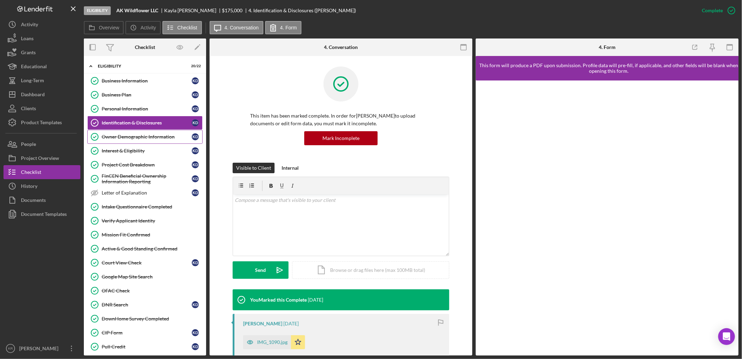
click at [170, 137] on div "Owner Demographic Information" at bounding box center [147, 137] width 90 height 6
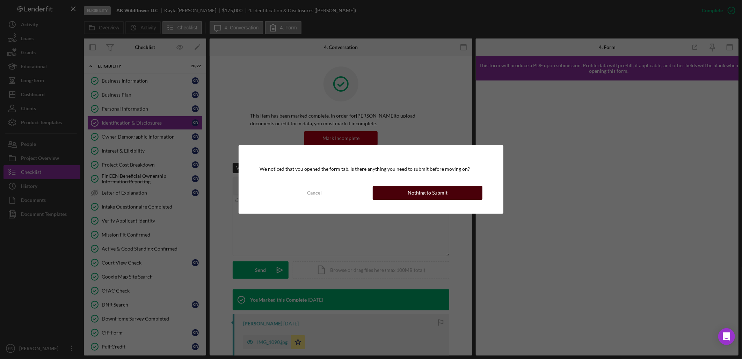
click at [391, 193] on button "Nothing to Submit" at bounding box center [428, 193] width 110 height 14
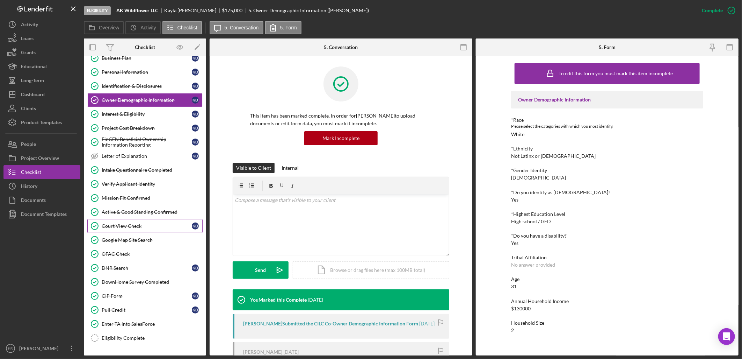
scroll to position [129, 0]
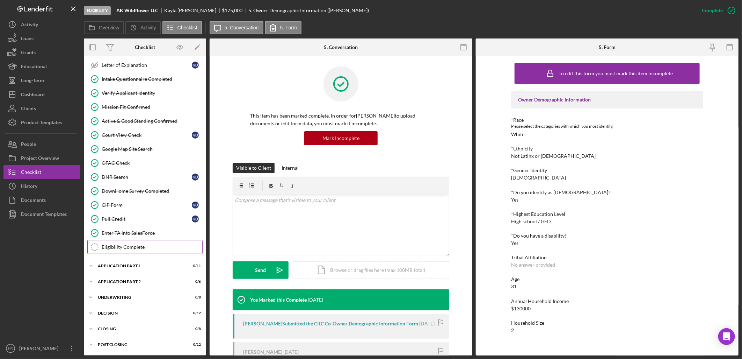
click at [130, 247] on div "Eligibility Complete" at bounding box center [152, 247] width 101 height 6
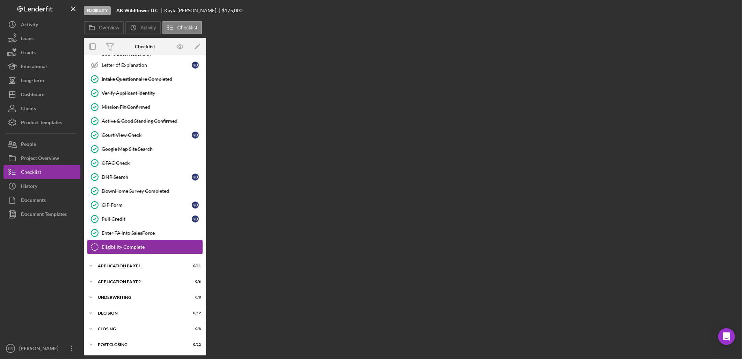
scroll to position [129, 0]
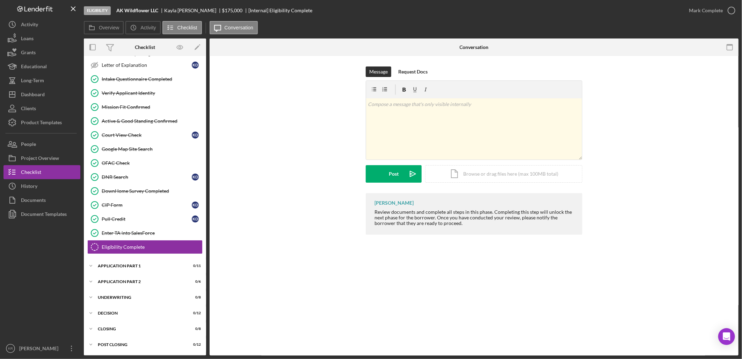
click at [717, 20] on div "Mark Complete" at bounding box center [710, 10] width 57 height 21
click at [722, 7] on div "Mark Complete" at bounding box center [706, 10] width 34 height 14
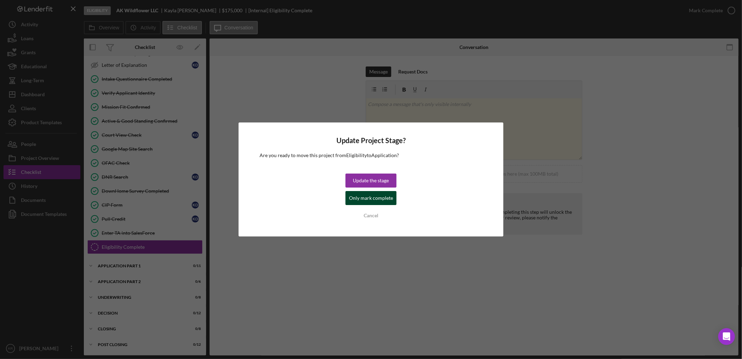
click at [376, 202] on div "Only mark complete" at bounding box center [371, 198] width 44 height 14
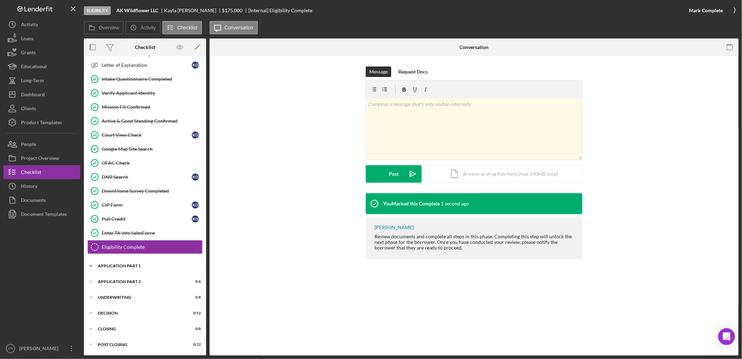
click at [140, 261] on div "Icon/Expander Application Part 1 0 / 11" at bounding box center [145, 266] width 122 height 14
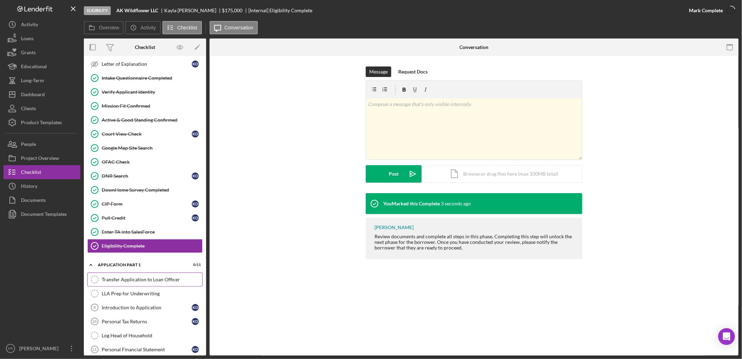
click at [131, 282] on div "Transfer Application to Loan Officer" at bounding box center [152, 279] width 101 height 6
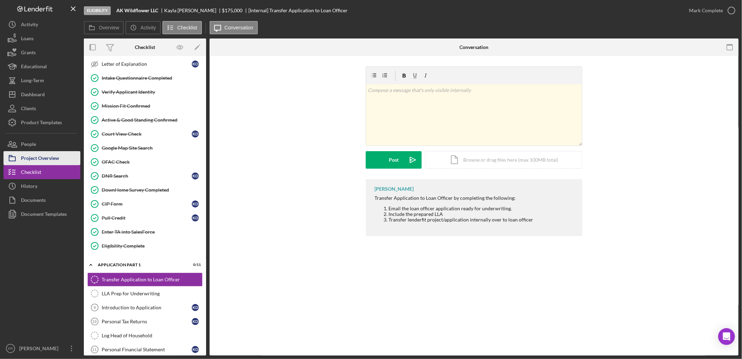
click at [31, 154] on div "Project Overview" at bounding box center [40, 159] width 38 height 16
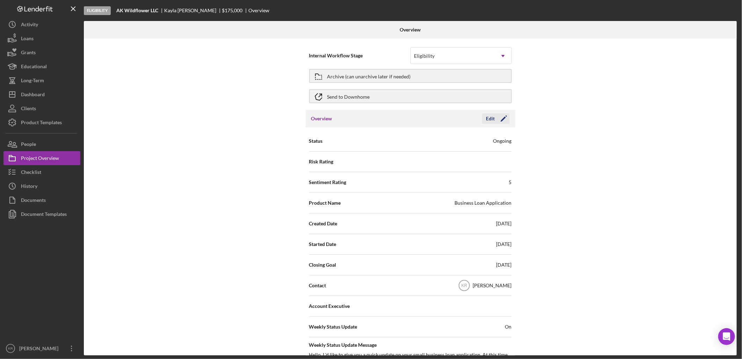
click at [490, 122] on div "Edit" at bounding box center [490, 118] width 9 height 10
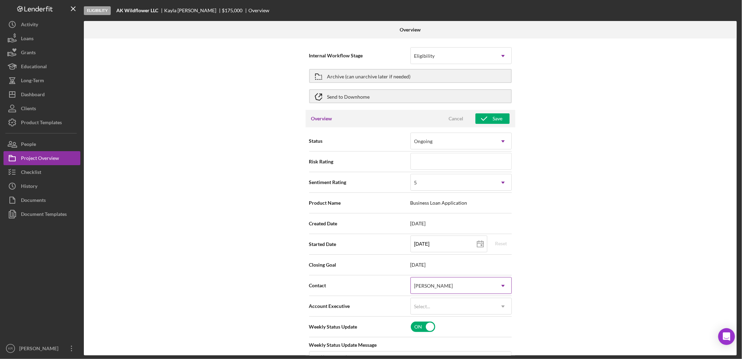
click at [461, 289] on div "[PERSON_NAME]" at bounding box center [453, 285] width 84 height 16
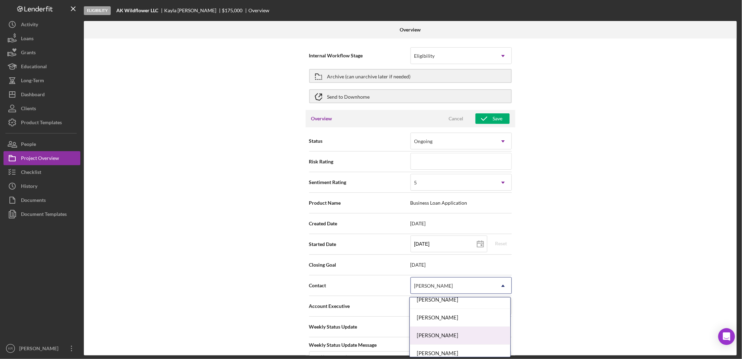
scroll to position [83, 0]
click at [444, 342] on div "[PERSON_NAME]" at bounding box center [460, 348] width 101 height 18
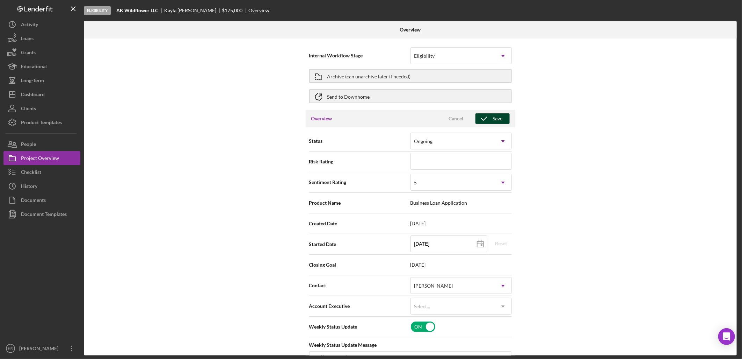
click at [494, 117] on div "Save" at bounding box center [498, 118] width 10 height 10
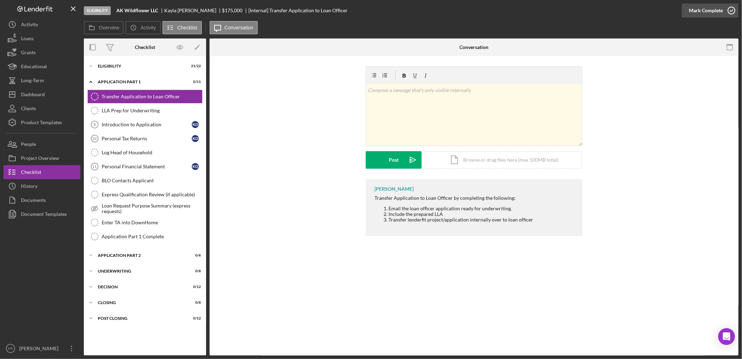
click at [705, 8] on div "Mark Complete" at bounding box center [706, 10] width 34 height 14
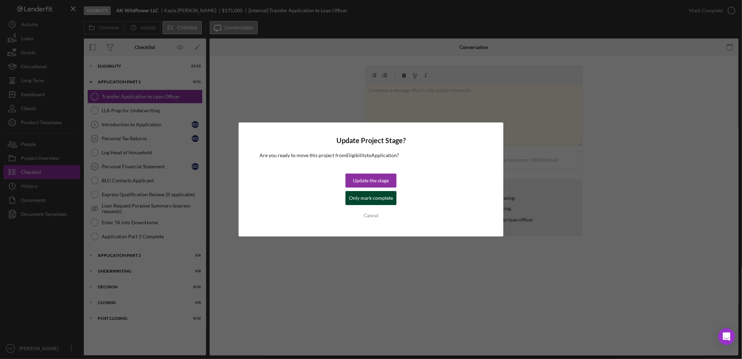
click at [356, 196] on div "Only mark complete" at bounding box center [371, 198] width 44 height 14
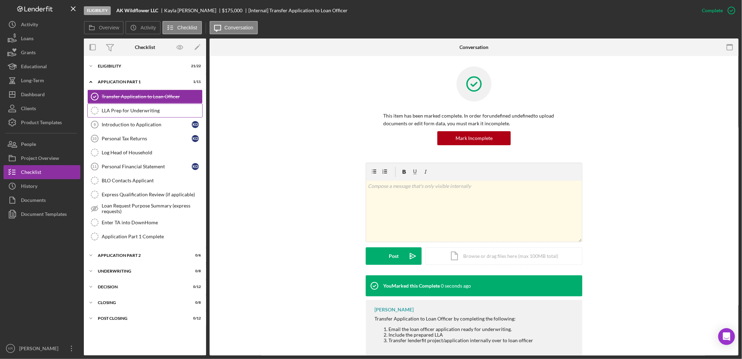
click at [156, 115] on link "LLA Prep for Underwriting LLA Prep for Underwriting" at bounding box center [144, 110] width 115 height 14
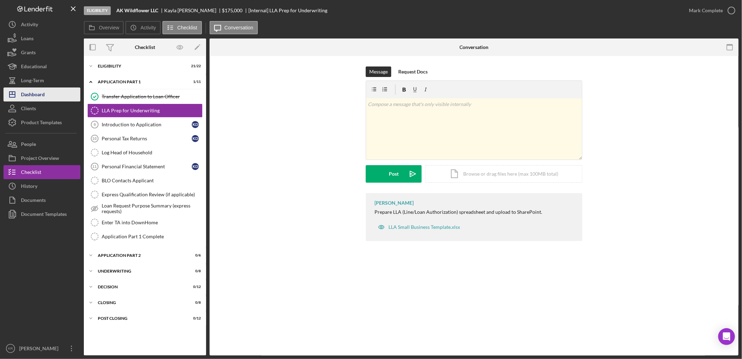
click at [60, 94] on button "Icon/Dashboard Dashboard" at bounding box center [41, 94] width 77 height 14
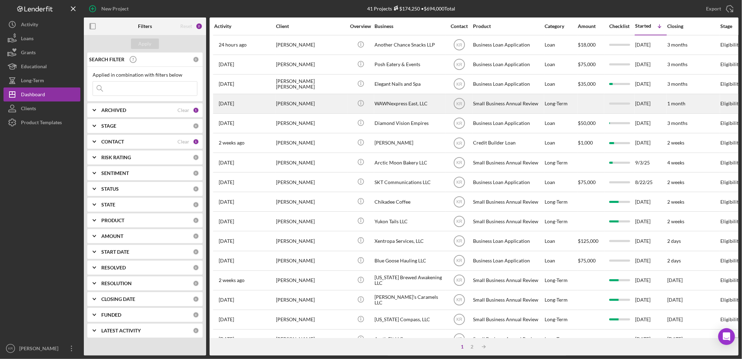
click at [290, 110] on div "[PERSON_NAME]" at bounding box center [311, 103] width 70 height 19
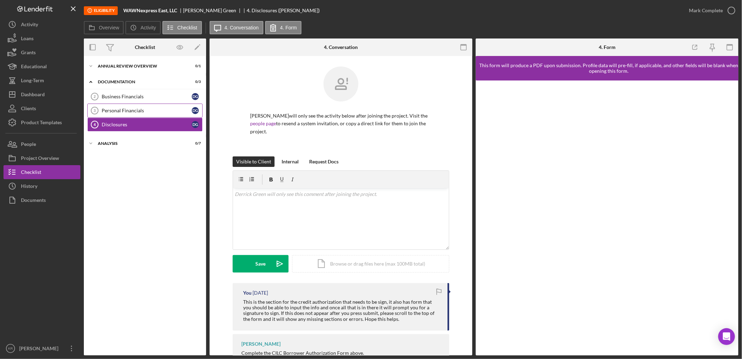
click at [143, 113] on div "Personal Financials" at bounding box center [147, 111] width 90 height 6
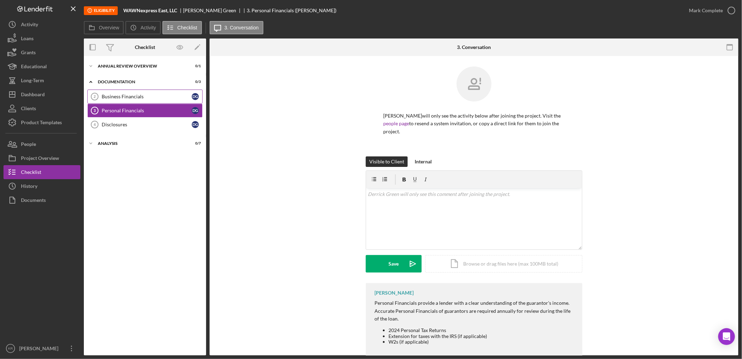
click at [140, 98] on div "Business Financials" at bounding box center [147, 97] width 90 height 6
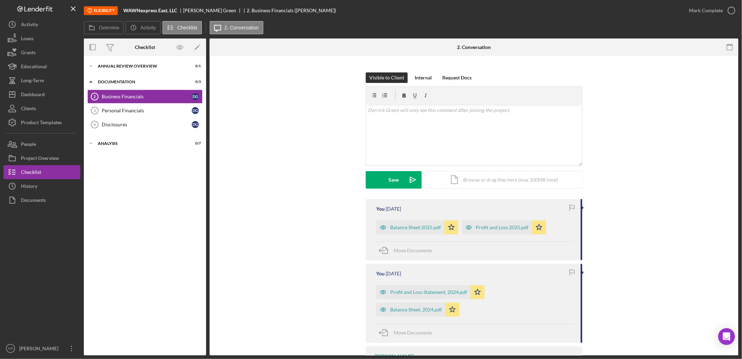
scroll to position [155, 0]
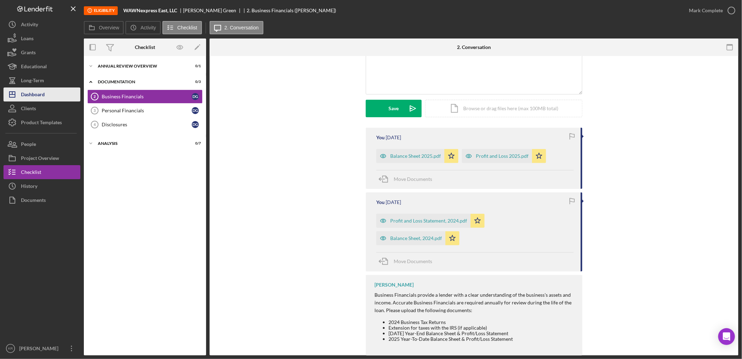
click at [48, 99] on button "Icon/Dashboard Dashboard" at bounding box center [41, 94] width 77 height 14
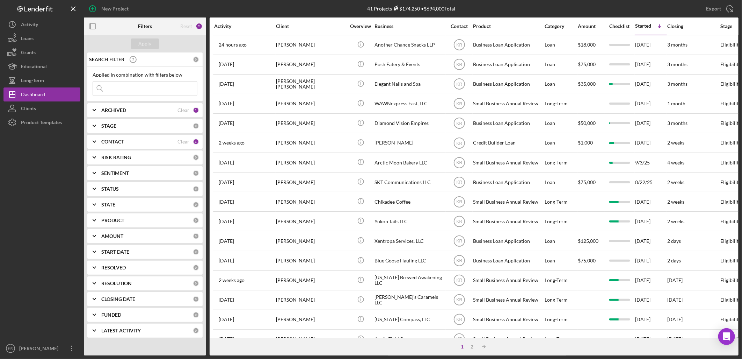
click at [109, 92] on input at bounding box center [145, 88] width 104 height 14
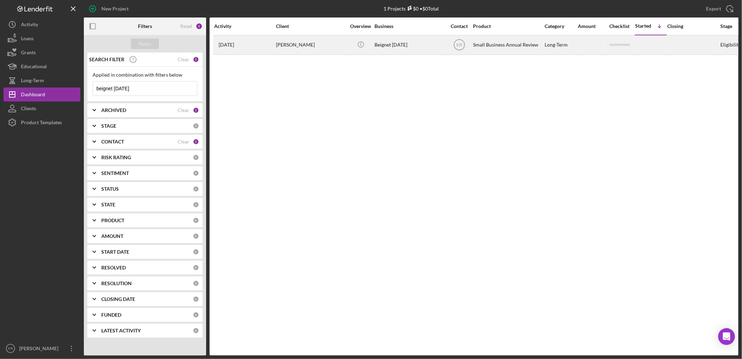
type input "beignet [DATE]"
click at [302, 50] on div "[PERSON_NAME]" at bounding box center [311, 45] width 70 height 19
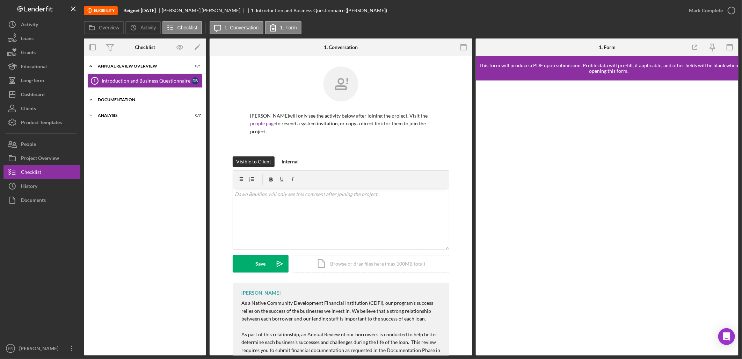
click at [124, 97] on div "Icon/Expander Documentation 0 / 3" at bounding box center [145, 100] width 122 height 14
click at [124, 126] on div "Personal Financials" at bounding box center [147, 128] width 90 height 6
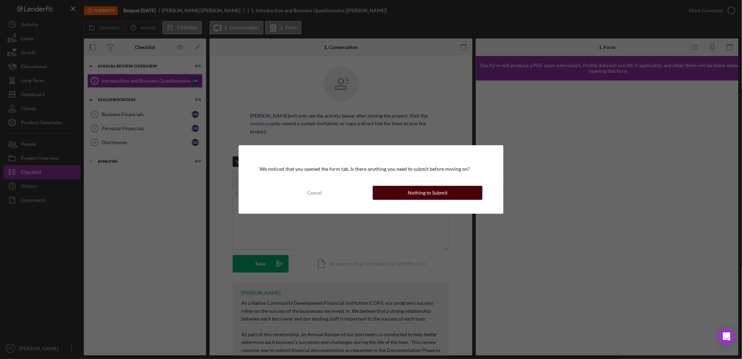
click at [415, 188] on div "Nothing to Submit" at bounding box center [428, 193] width 40 height 14
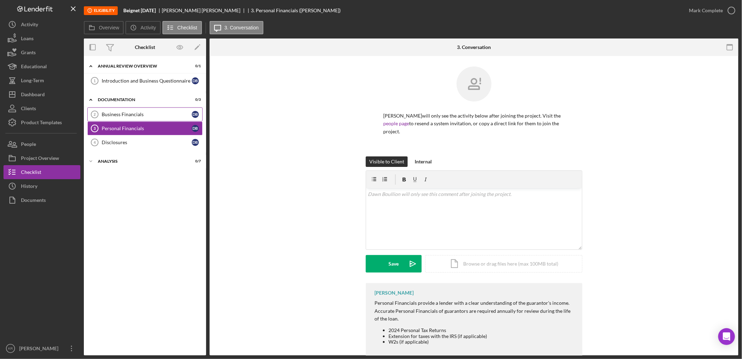
click at [144, 117] on div "Business Financials" at bounding box center [147, 114] width 90 height 6
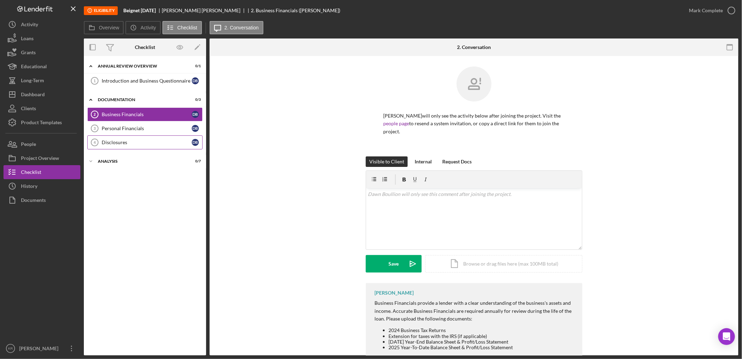
click at [137, 139] on link "Disclosures 4 Disclosures D B" at bounding box center [144, 142] width 115 height 14
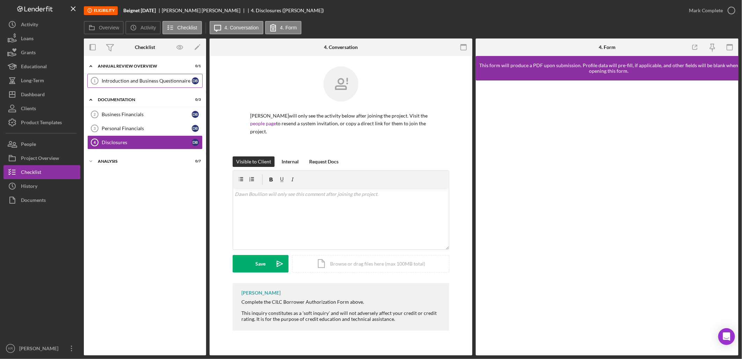
click at [158, 84] on link "Introduction and Business Questionnaire 1 Introduction and Business Questionnai…" at bounding box center [144, 81] width 115 height 14
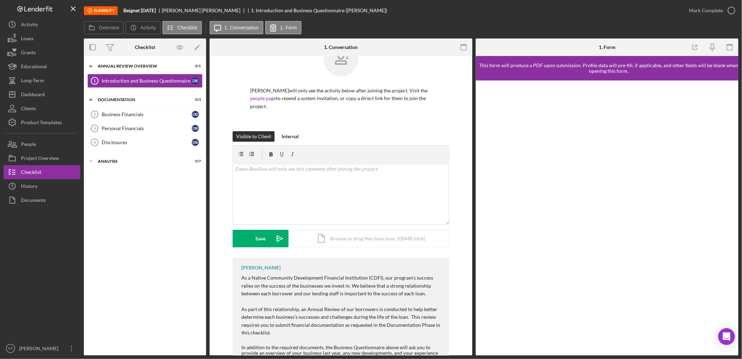
scroll to position [39, 0]
